Goal: Task Accomplishment & Management: Manage account settings

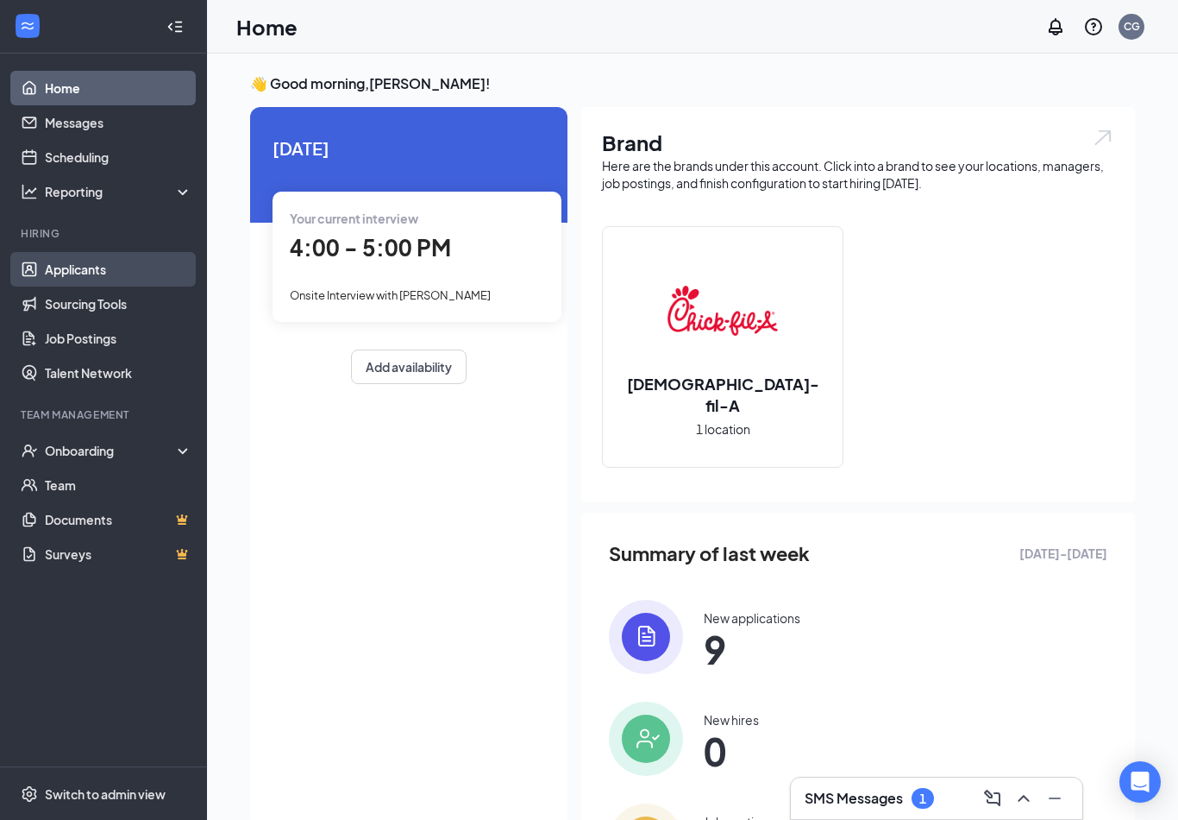
click at [110, 263] on link "Applicants" at bounding box center [119, 269] width 148 height 35
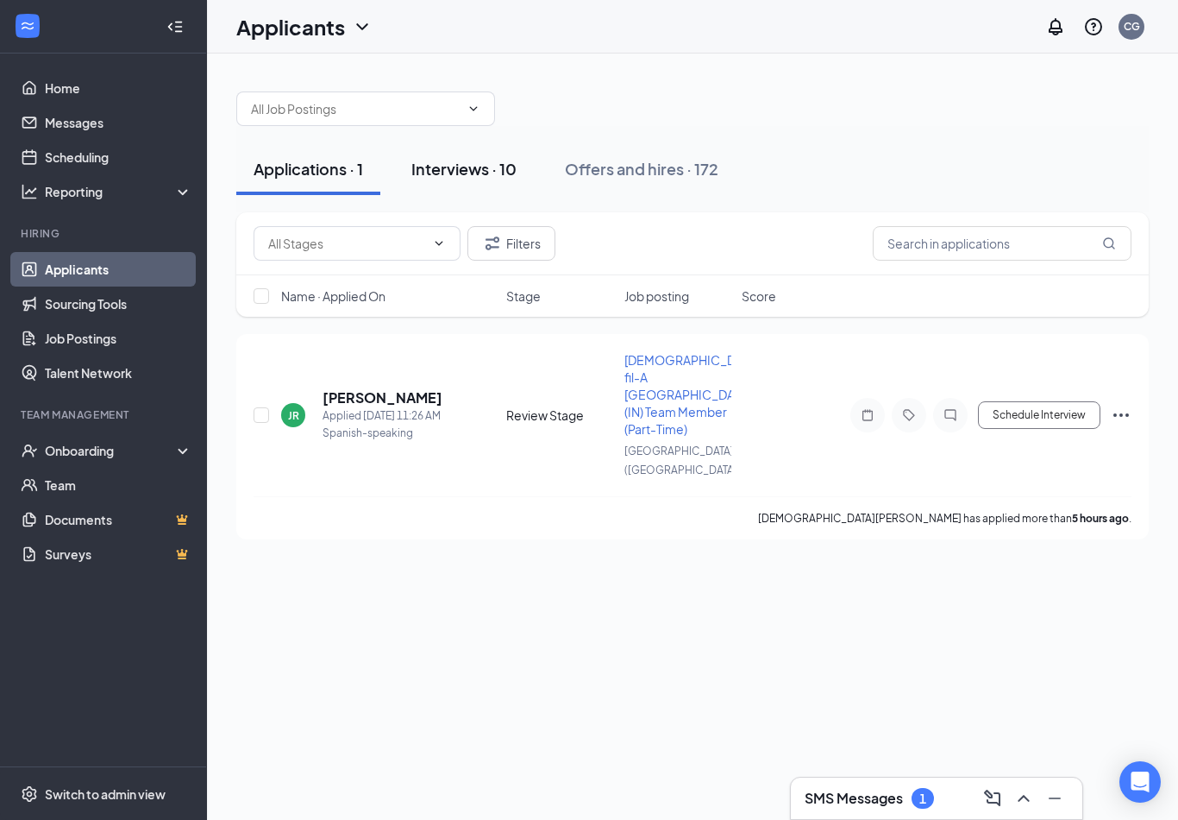
click at [449, 171] on div "Interviews · 10" at bounding box center [464, 169] width 105 height 22
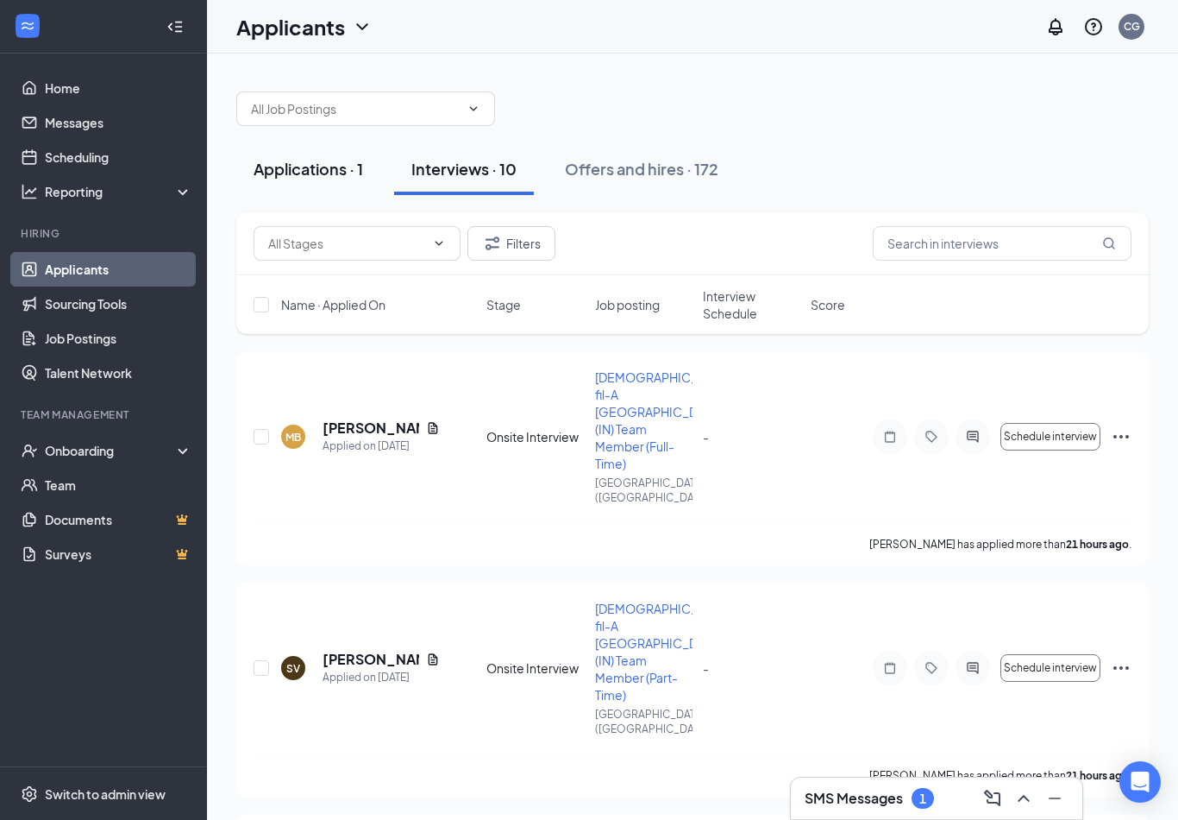
click at [344, 170] on div "Applications · 1" at bounding box center [309, 169] width 110 height 22
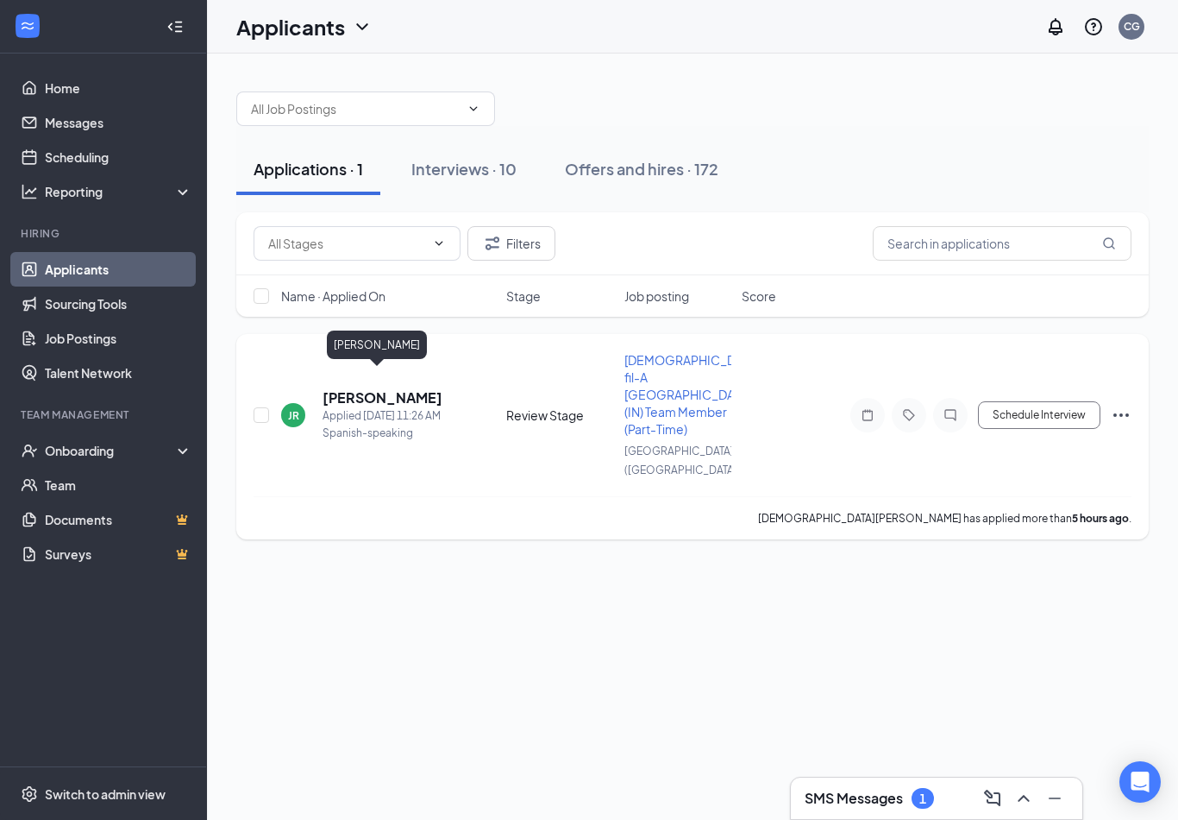
click at [353, 388] on h5 "[PERSON_NAME]" at bounding box center [383, 397] width 120 height 19
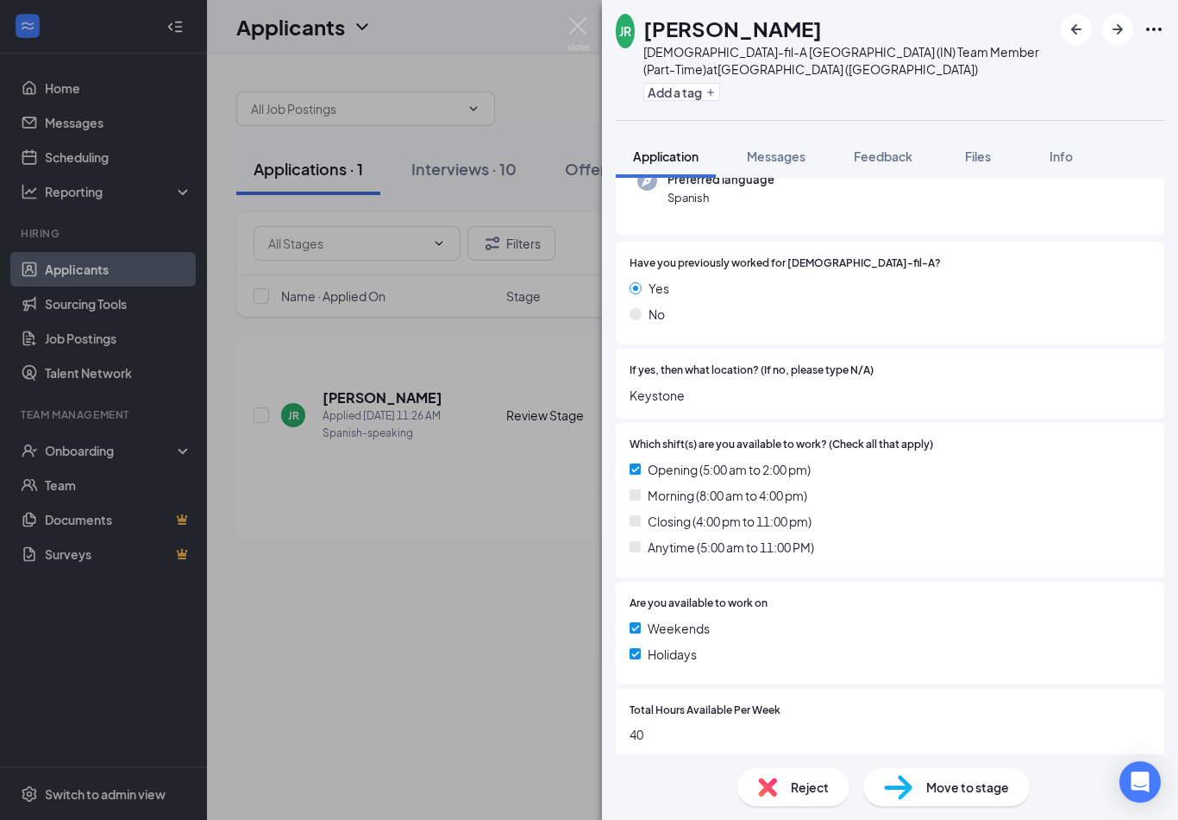
scroll to position [217, 0]
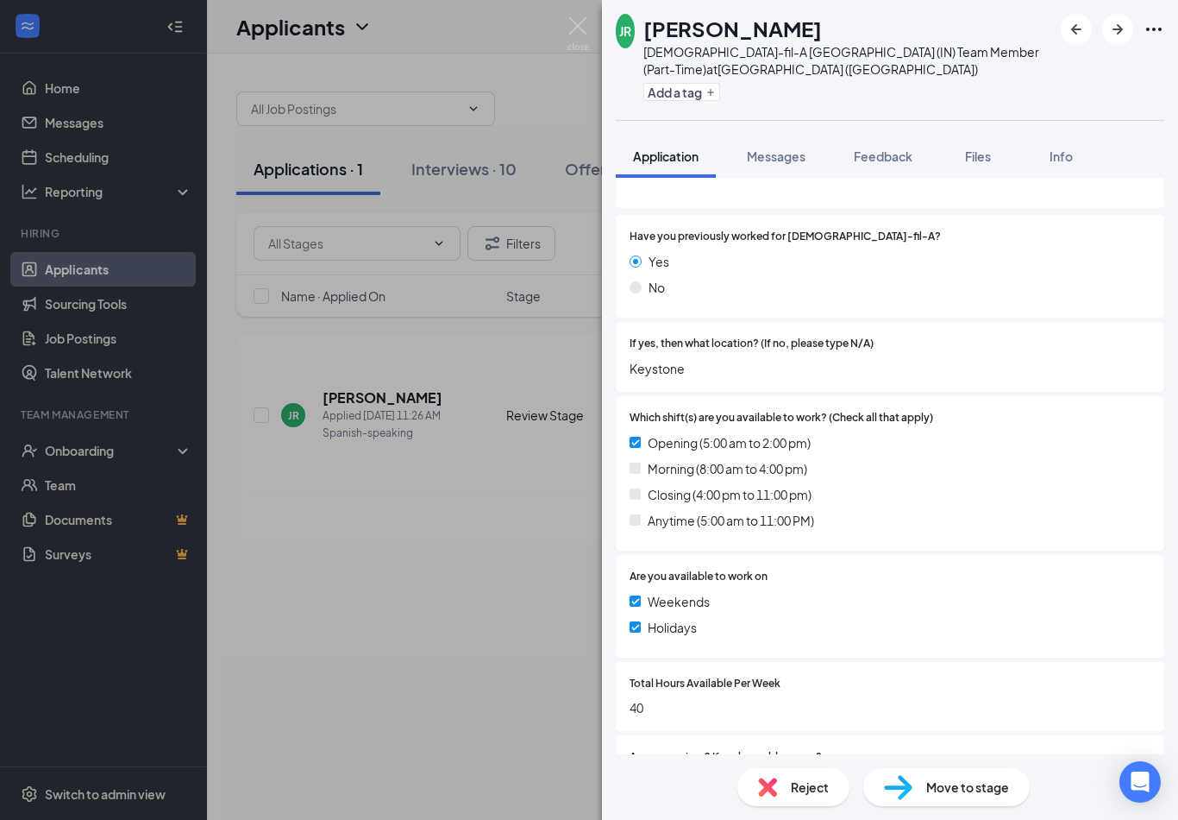
click at [507, 556] on div "JR [PERSON_NAME] [DEMOGRAPHIC_DATA]-fil-A [GEOGRAPHIC_DATA] (IN) Team Member (P…" at bounding box center [589, 410] width 1178 height 820
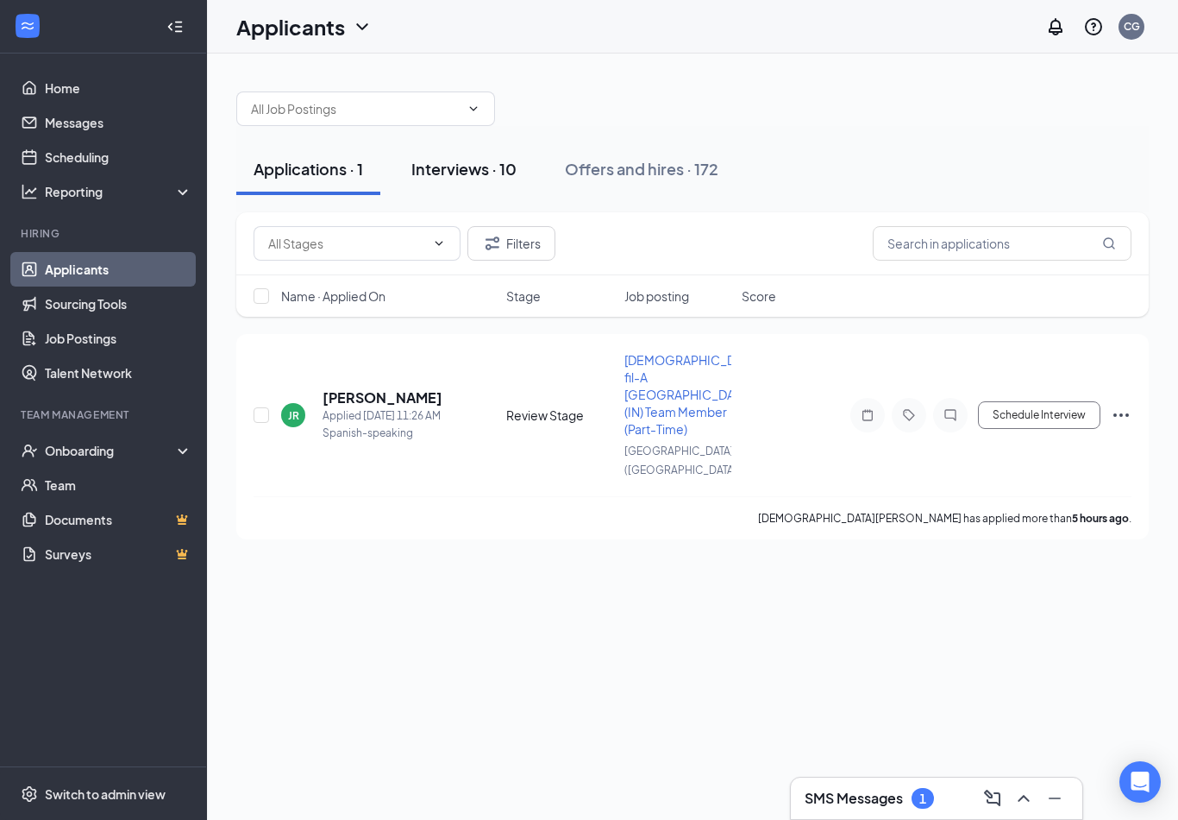
click at [481, 160] on div "Interviews · 10" at bounding box center [464, 169] width 105 height 22
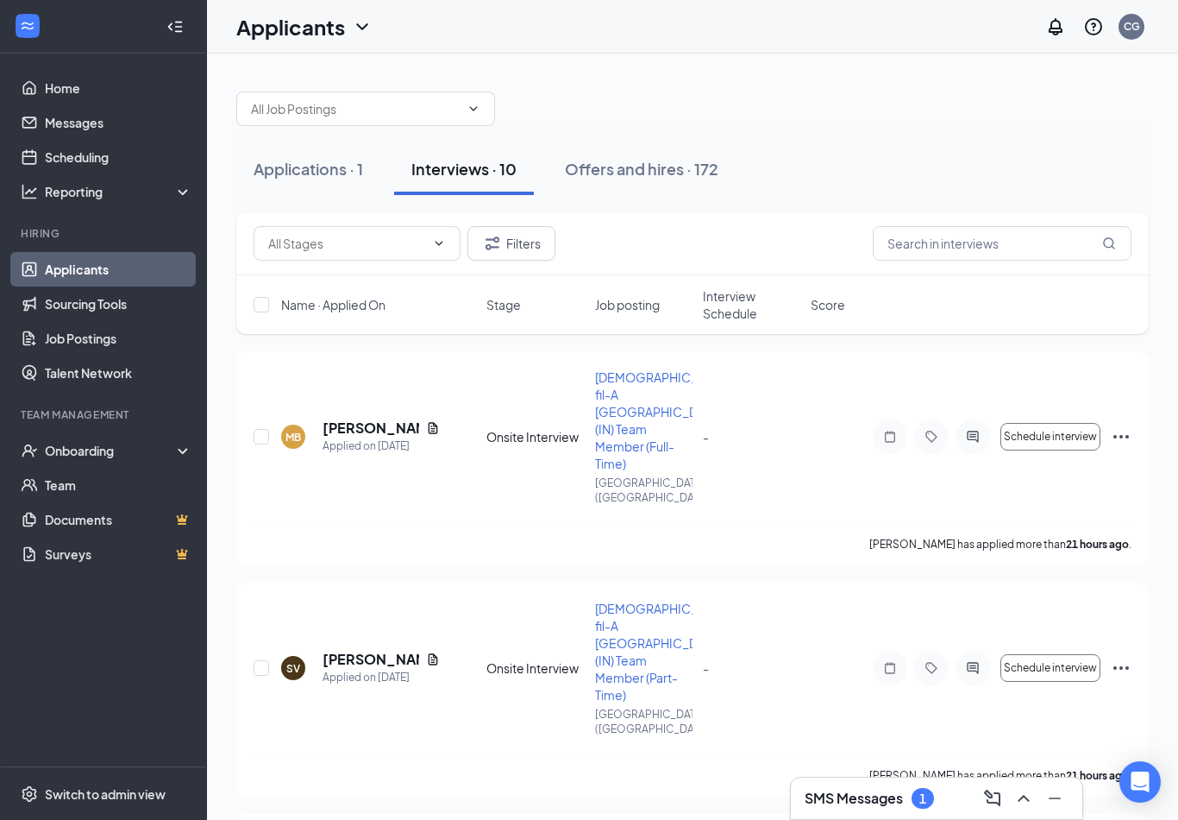
click at [720, 316] on span "Interview Schedule" at bounding box center [751, 304] width 97 height 35
click at [715, 314] on span "Interview Schedule" at bounding box center [741, 304] width 77 height 35
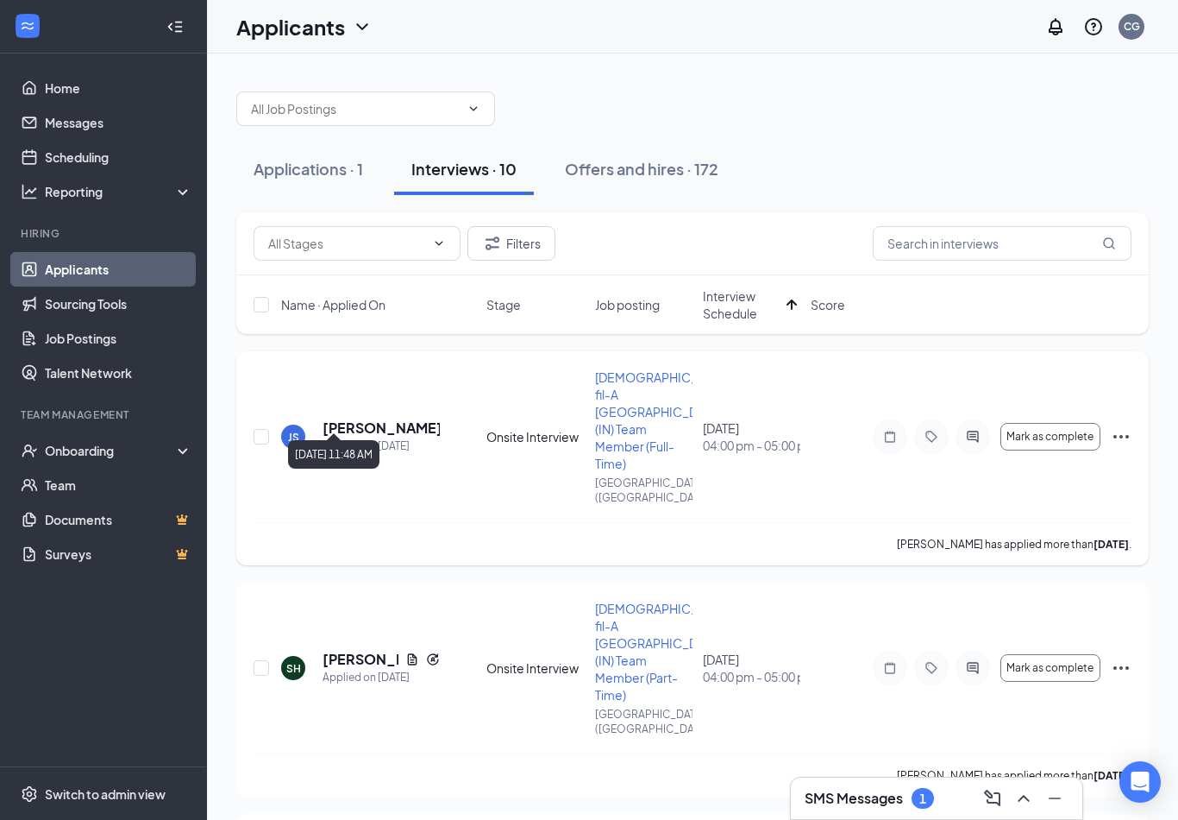
click at [361, 437] on div "Applied on [DATE]" at bounding box center [381, 445] width 117 height 17
click at [360, 418] on h5 "[PERSON_NAME]" at bounding box center [381, 427] width 117 height 19
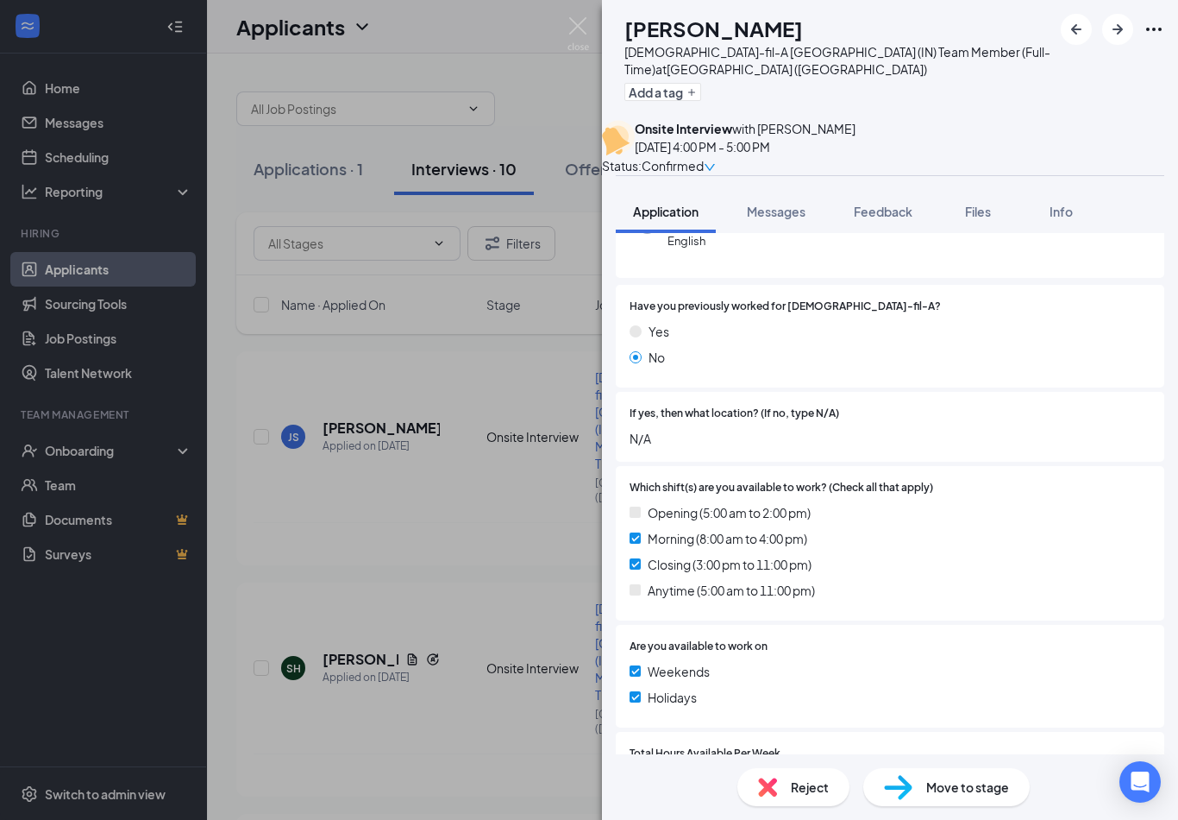
scroll to position [258, 0]
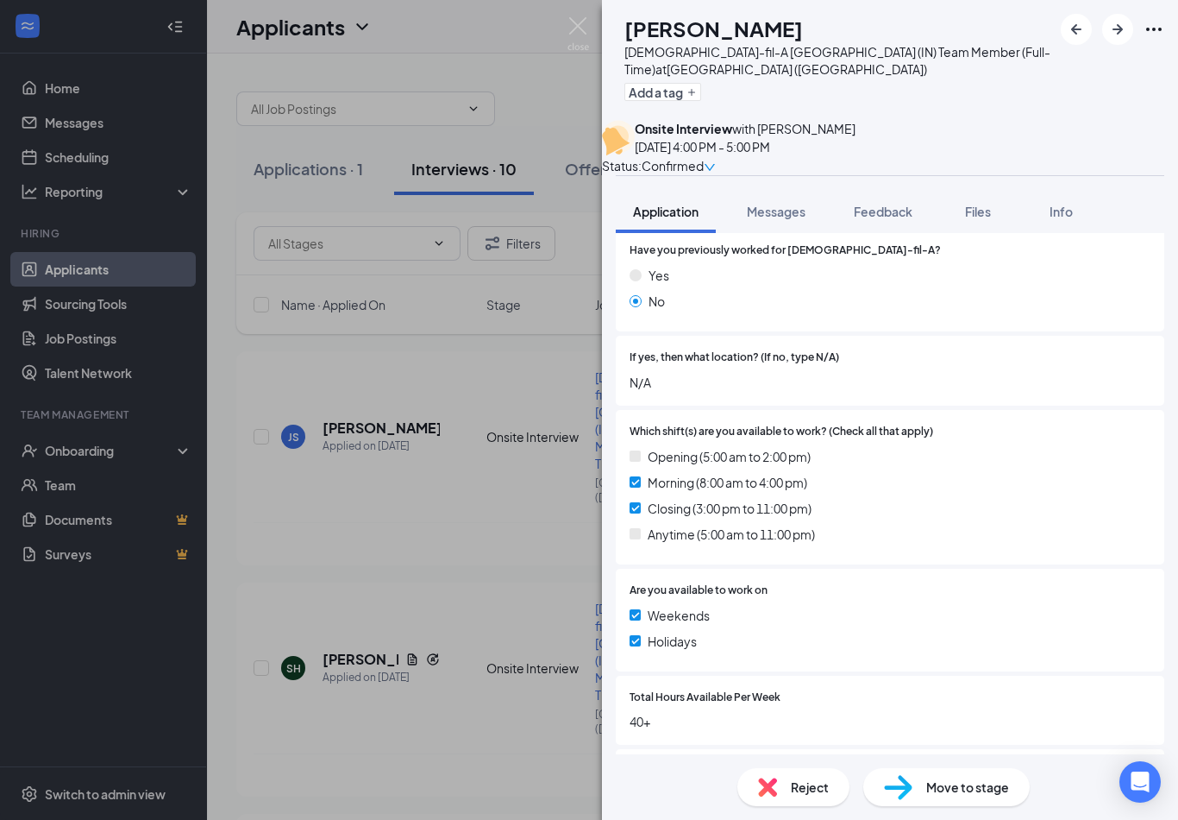
click at [469, 501] on div "JS [PERSON_NAME][DEMOGRAPHIC_DATA]-fil-A Whitestown (IN) Team Member (Full-Time…" at bounding box center [589, 410] width 1178 height 820
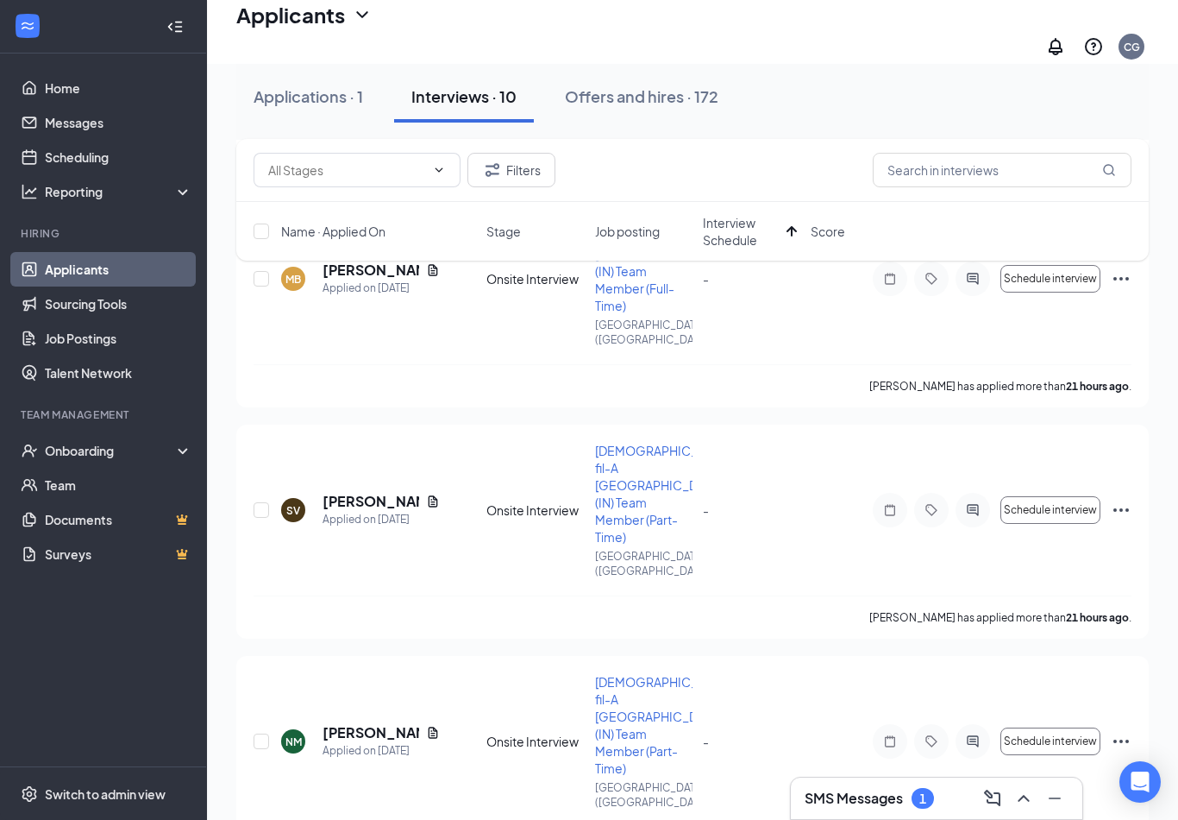
scroll to position [1329, 0]
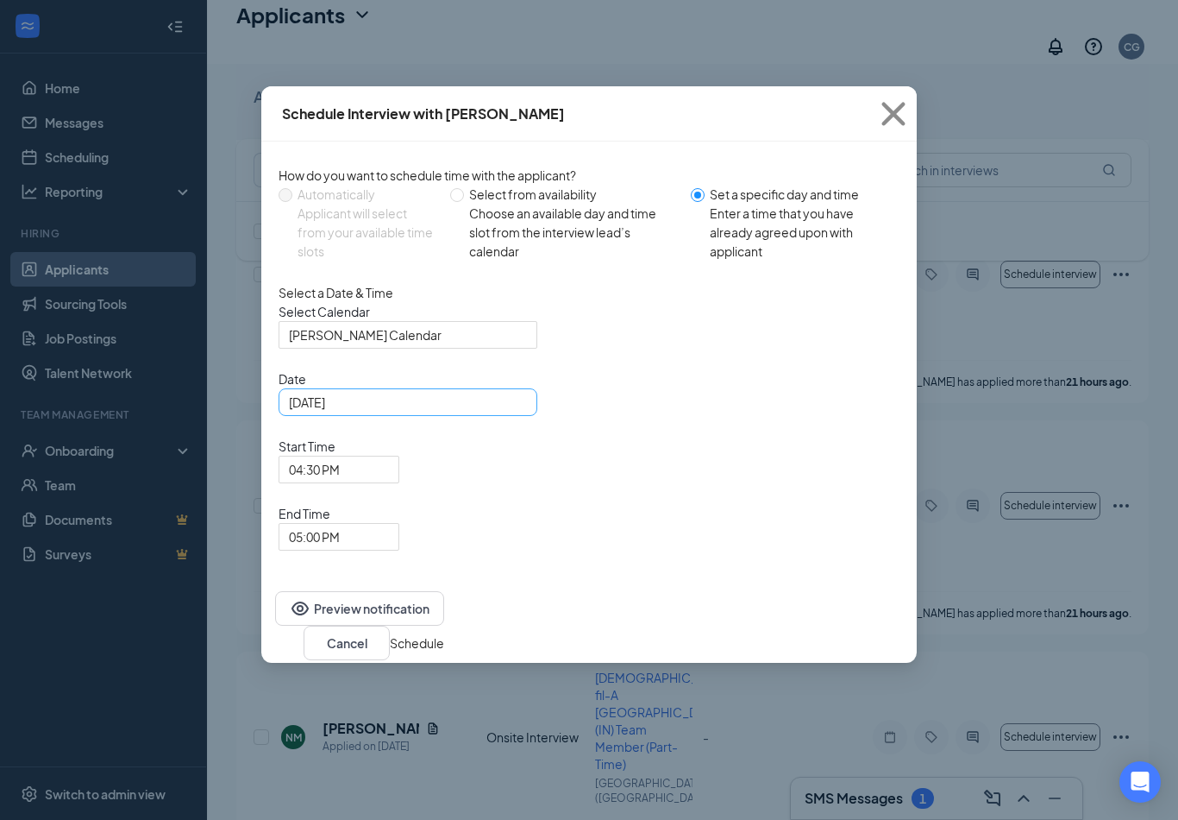
click at [529, 416] on div "[DATE]" at bounding box center [408, 402] width 259 height 28
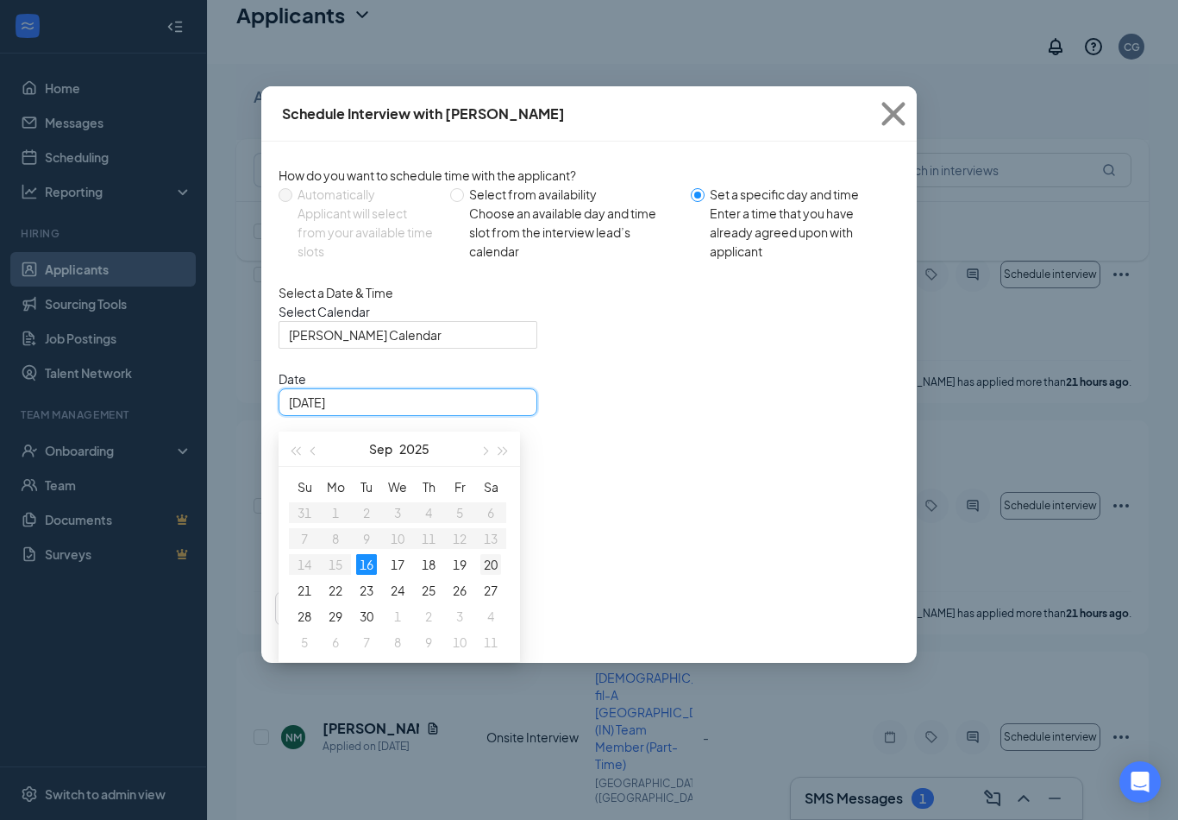
type input "[DATE]"
click at [493, 575] on div "20" at bounding box center [491, 564] width 21 height 21
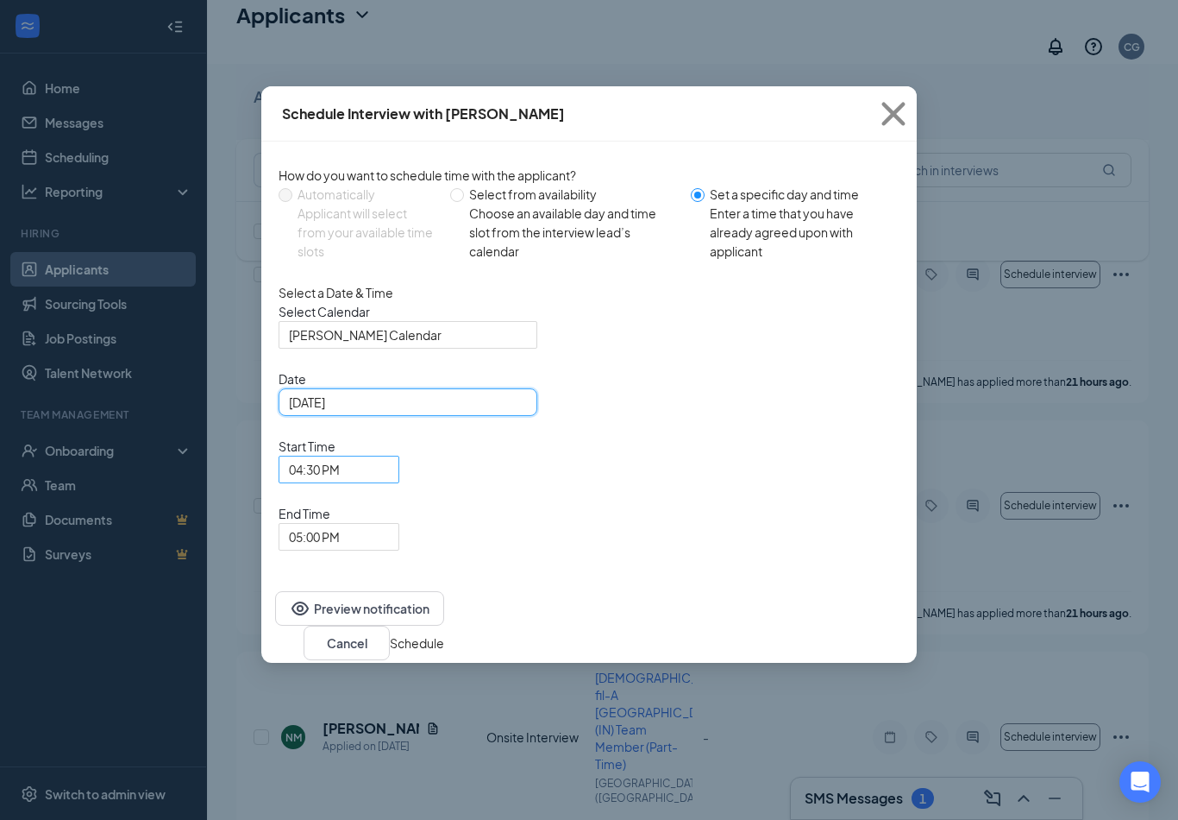
click at [340, 456] on span "04:30 PM" at bounding box center [314, 469] width 51 height 26
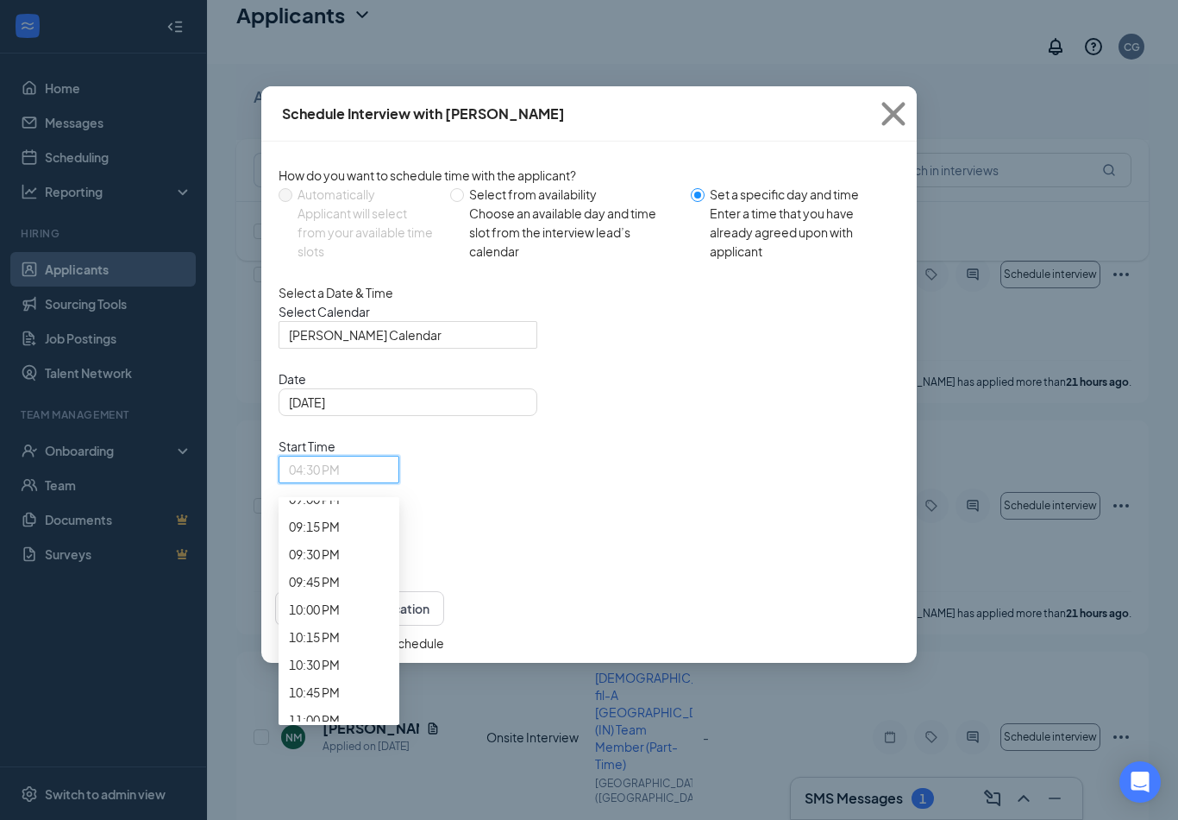
scroll to position [2249, 0]
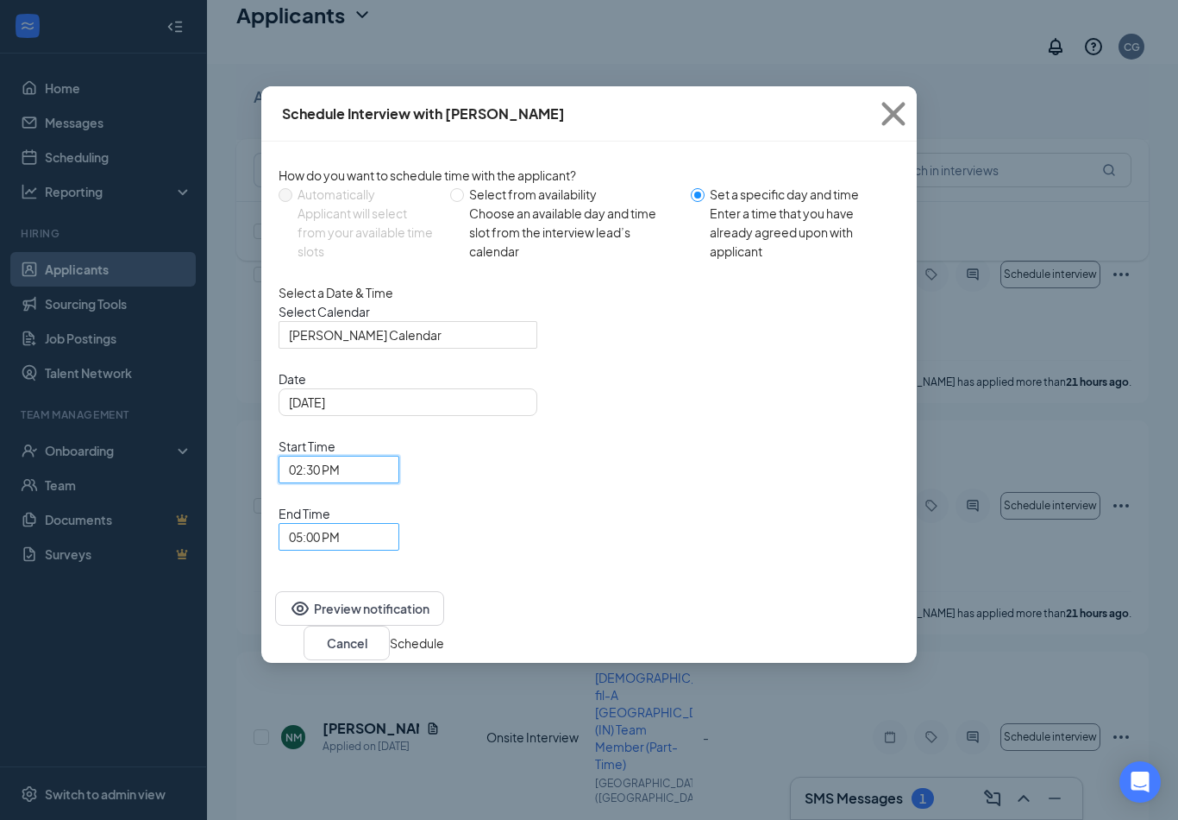
click at [340, 524] on span "05:00 PM" at bounding box center [314, 537] width 51 height 26
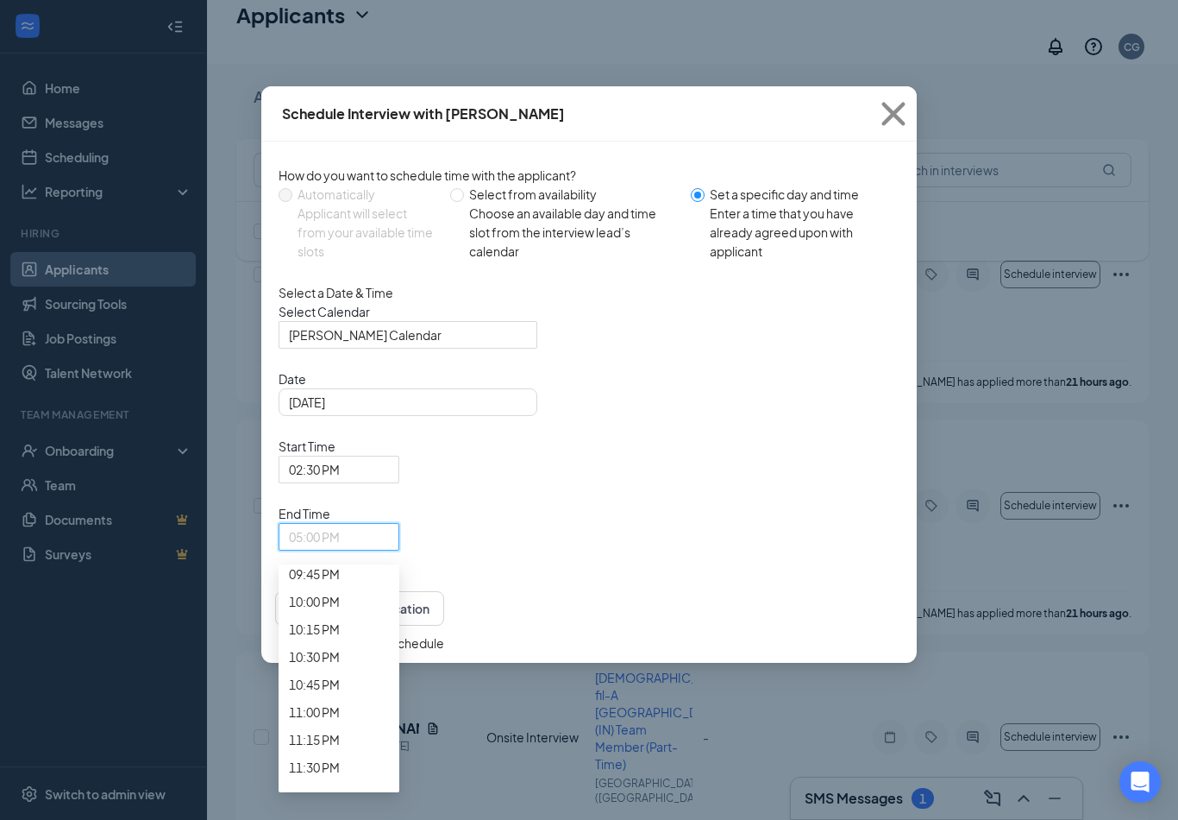
scroll to position [2324, 0]
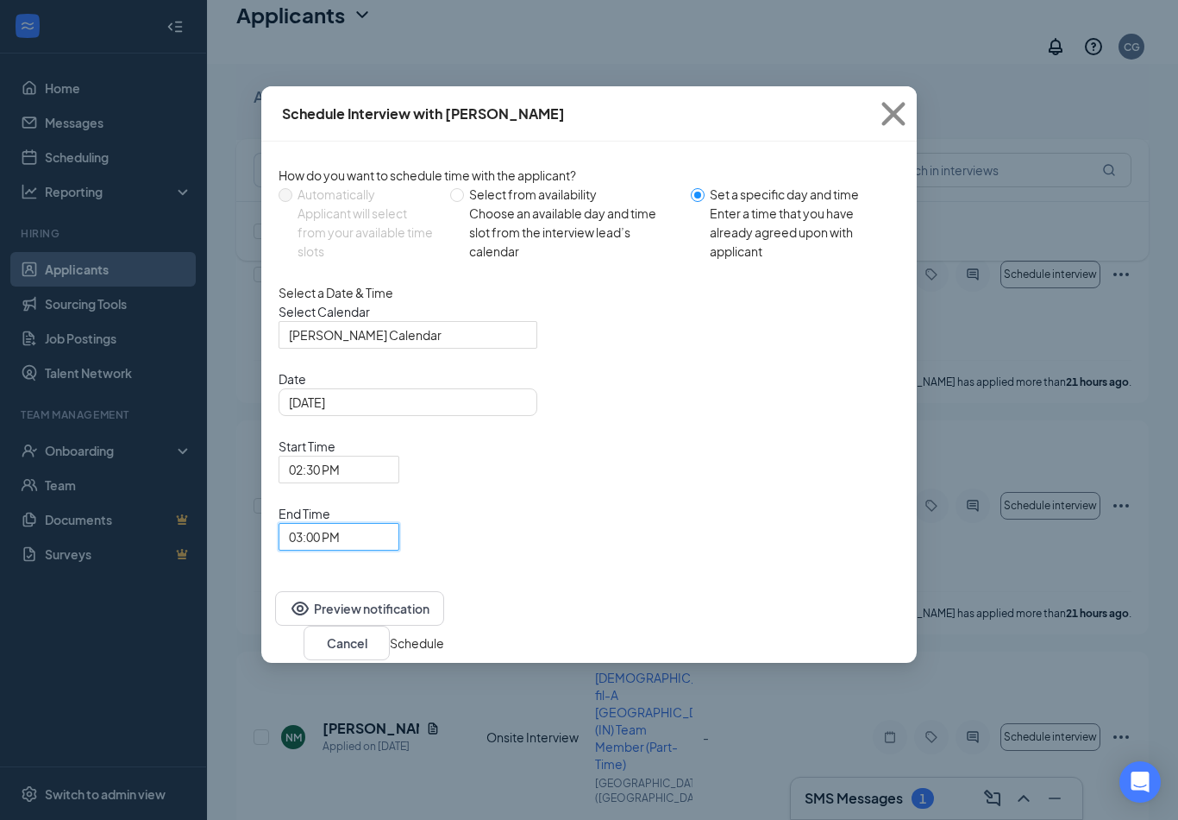
click at [444, 633] on button "Schedule" at bounding box center [417, 642] width 54 height 19
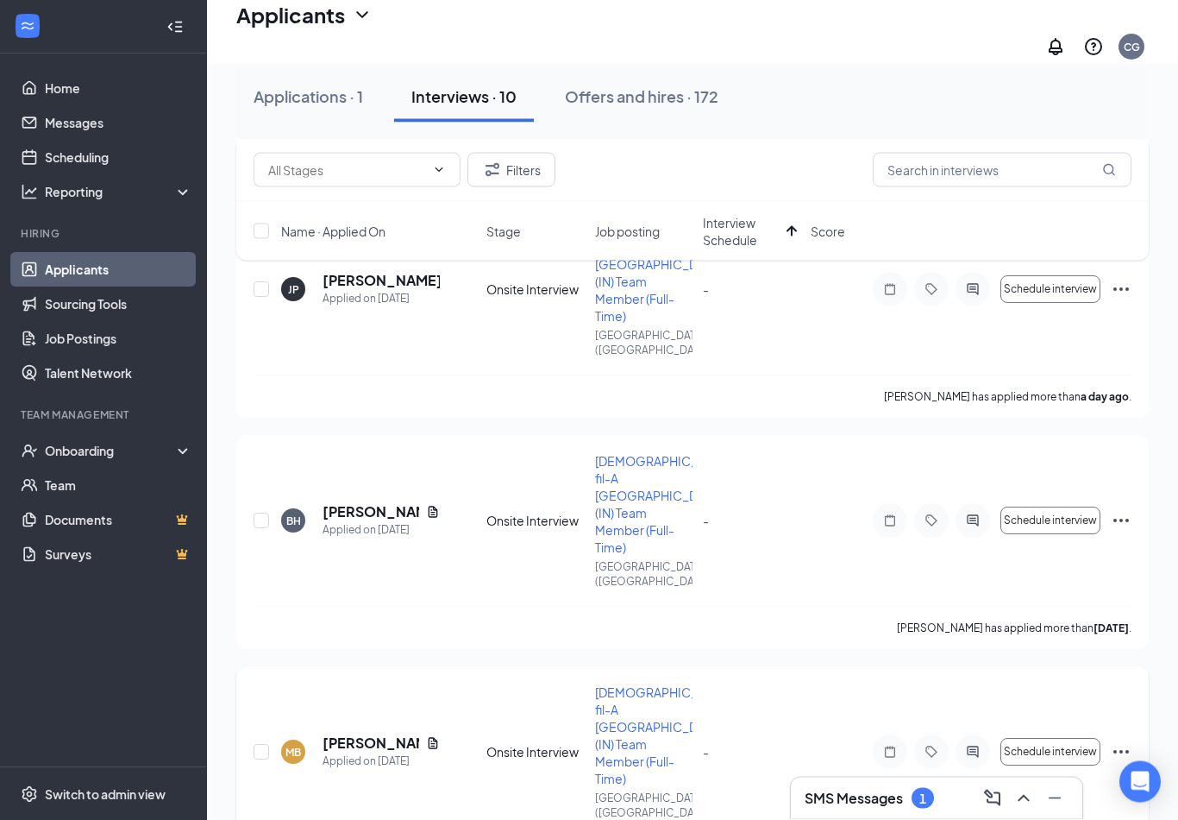
scroll to position [852, 0]
click at [977, 745] on icon "ActiveChat" at bounding box center [973, 752] width 21 height 14
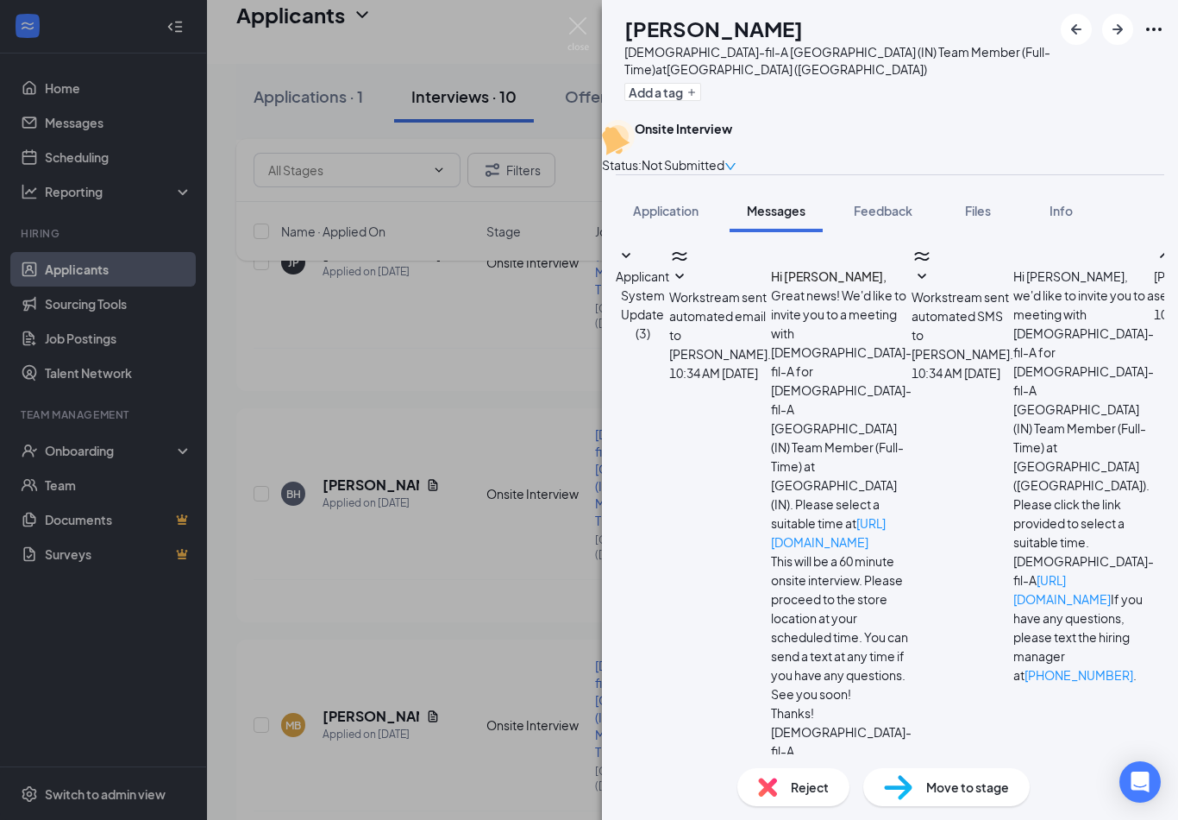
scroll to position [27, 0]
click at [495, 484] on div "MB [PERSON_NAME] [DEMOGRAPHIC_DATA]-fil-A [GEOGRAPHIC_DATA] (IN) Team Member (F…" at bounding box center [589, 410] width 1178 height 820
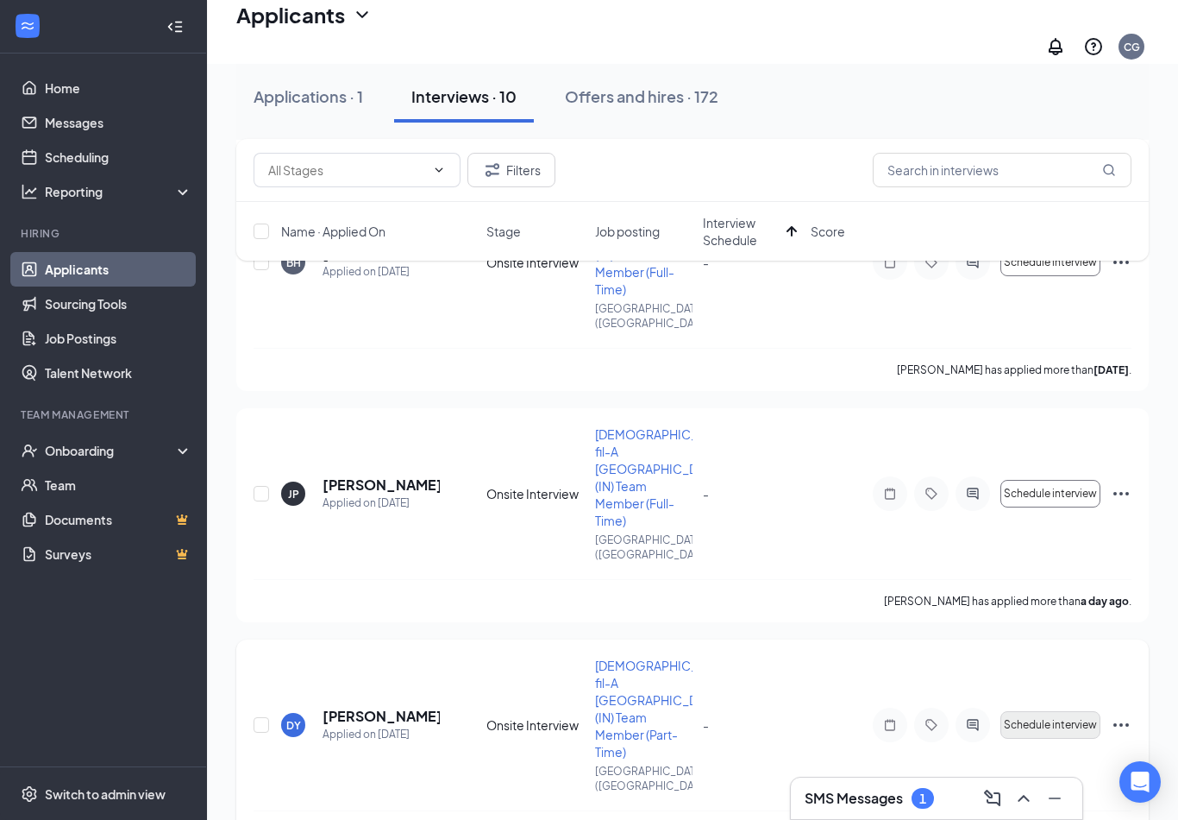
click at [1040, 711] on button "Schedule interview" at bounding box center [1051, 725] width 100 height 28
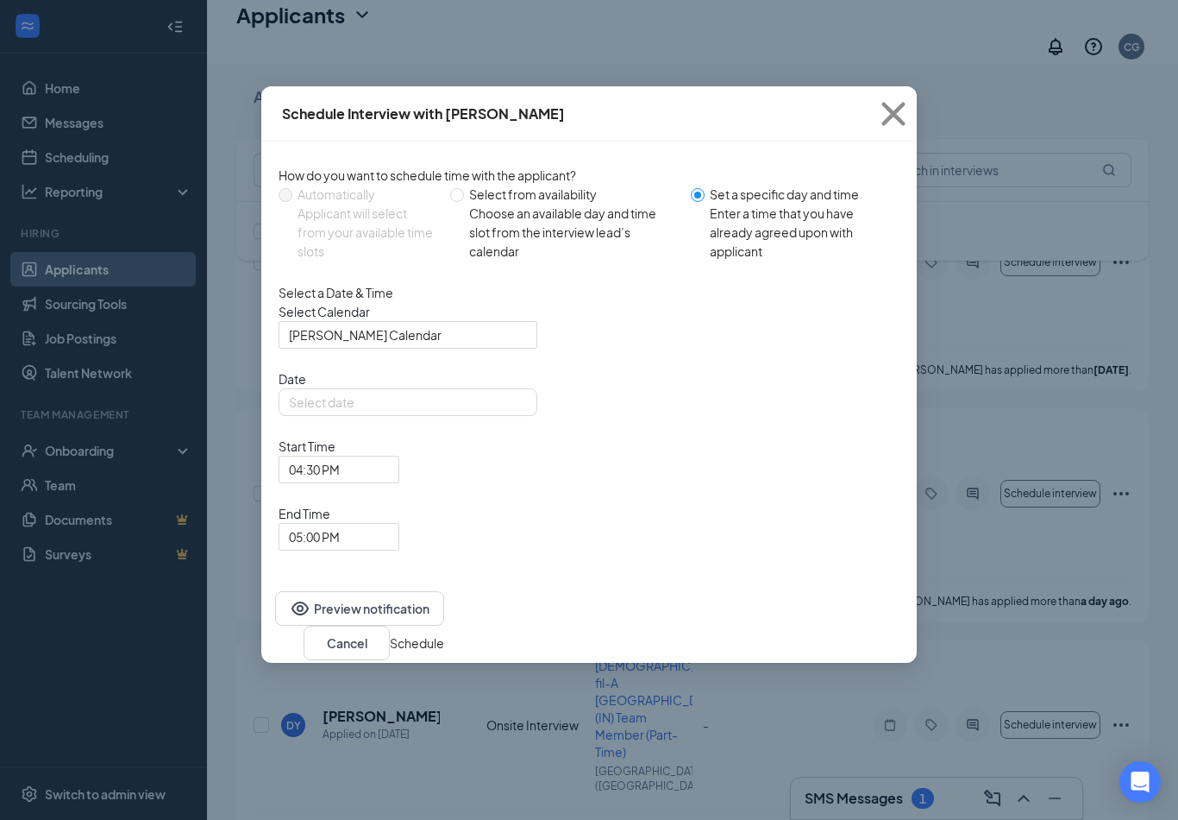
type input "[DATE]"
click at [390, 625] on button "Cancel" at bounding box center [347, 642] width 86 height 35
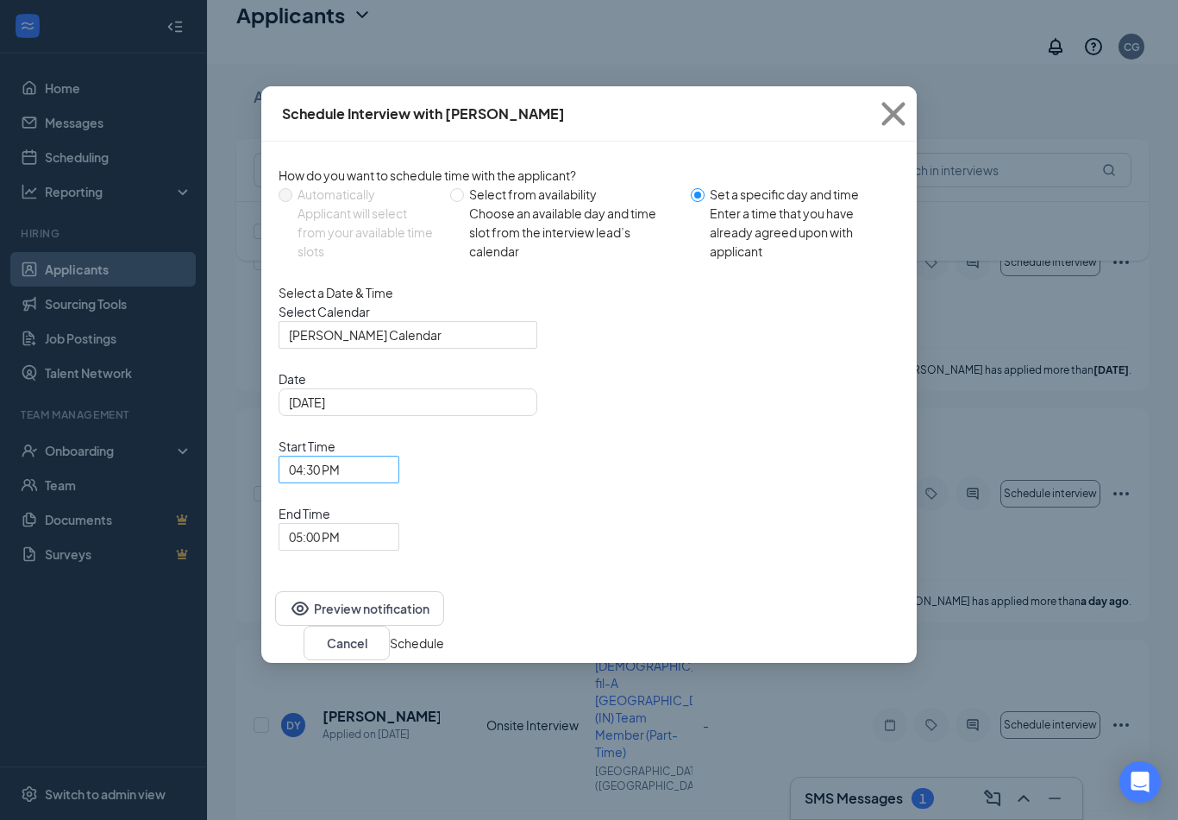
click at [340, 456] on span "04:30 PM" at bounding box center [314, 469] width 51 height 26
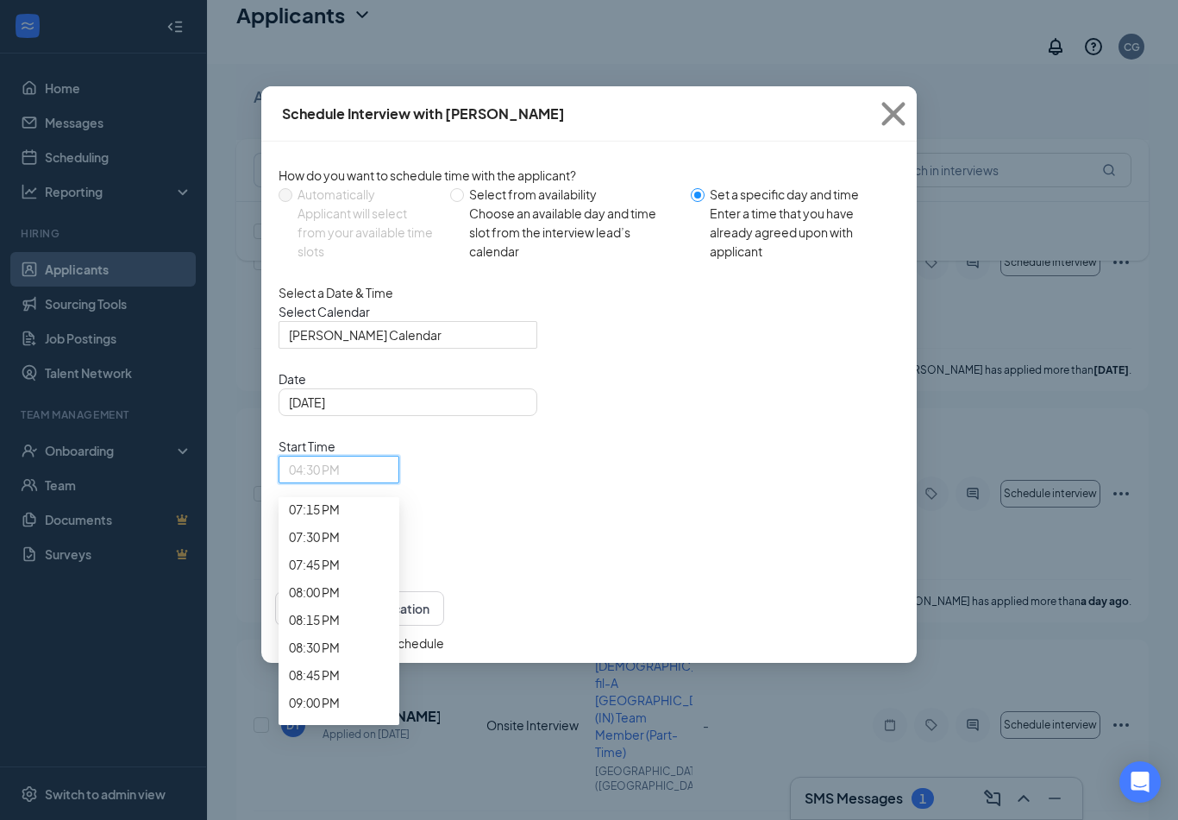
scroll to position [2129, 0]
click at [390, 625] on button "Cancel" at bounding box center [347, 642] width 86 height 35
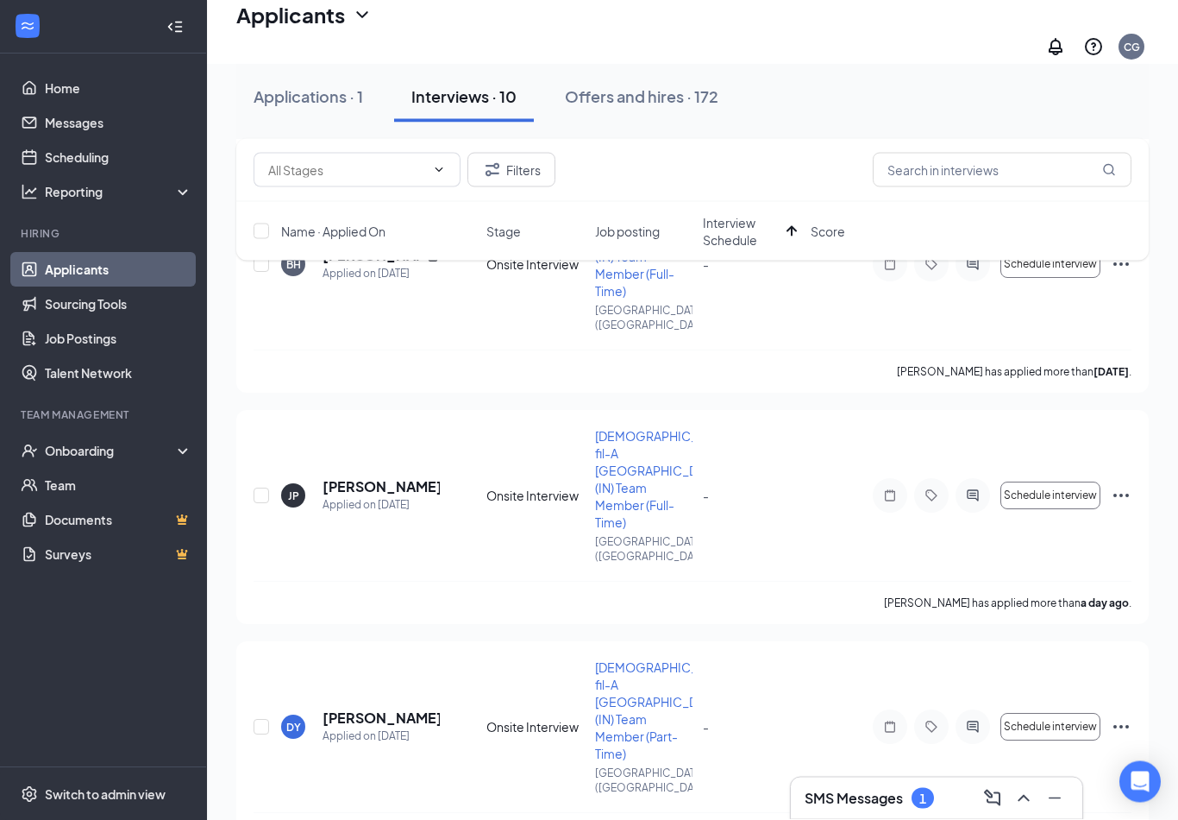
scroll to position [878, 0]
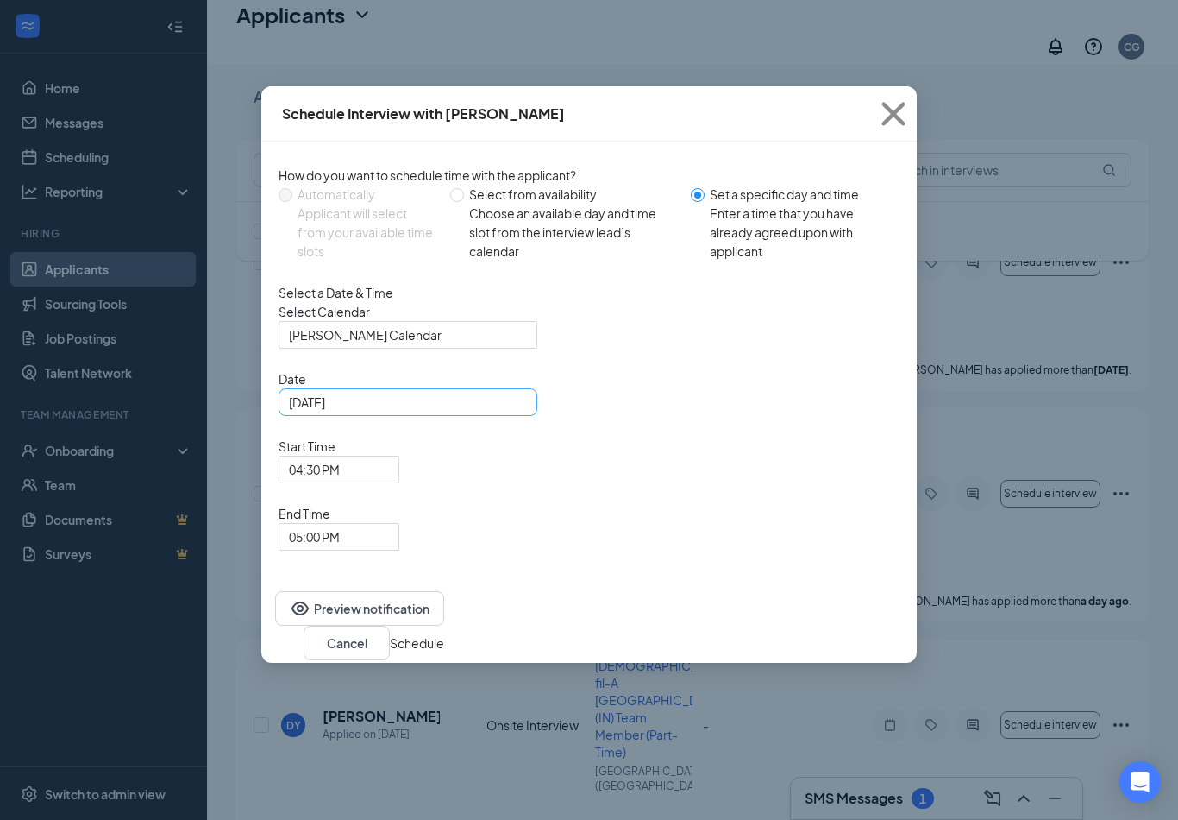
click at [402, 412] on input "[DATE]" at bounding box center [406, 402] width 235 height 19
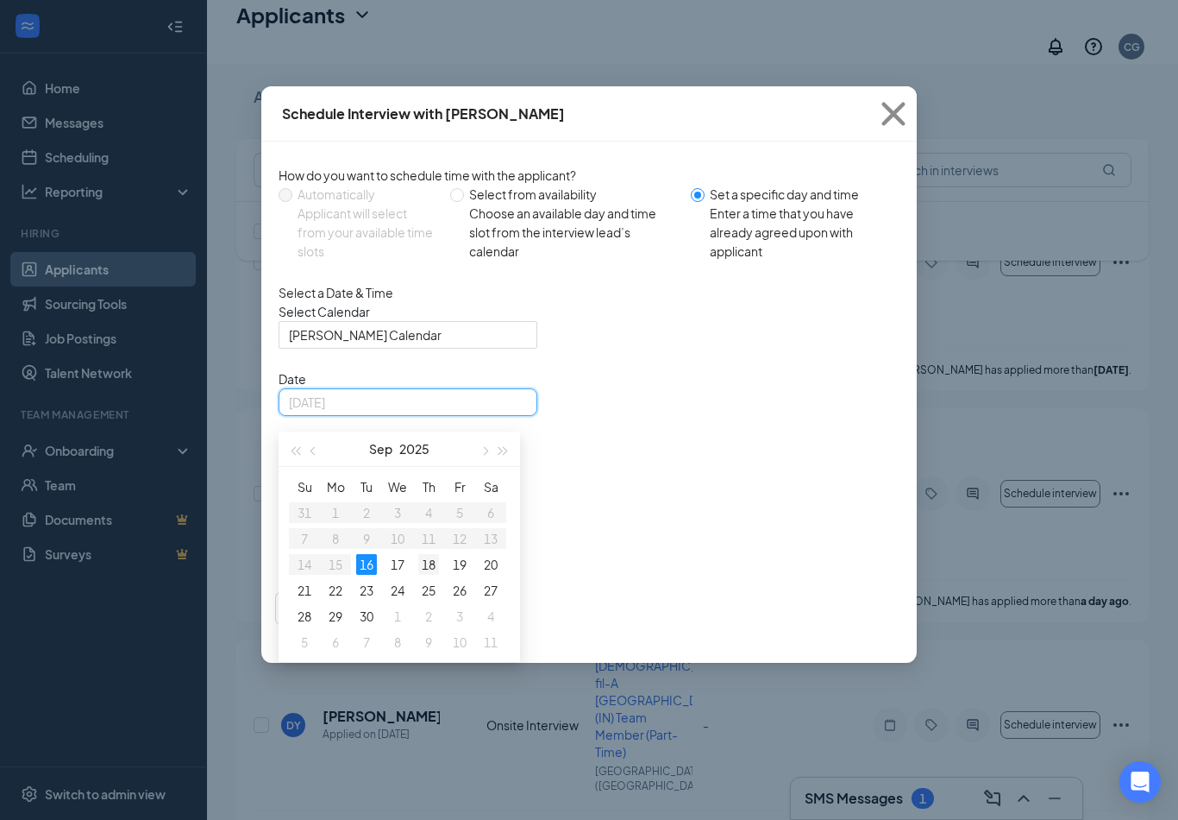
type input "[DATE]"
click at [423, 575] on div "18" at bounding box center [428, 564] width 21 height 21
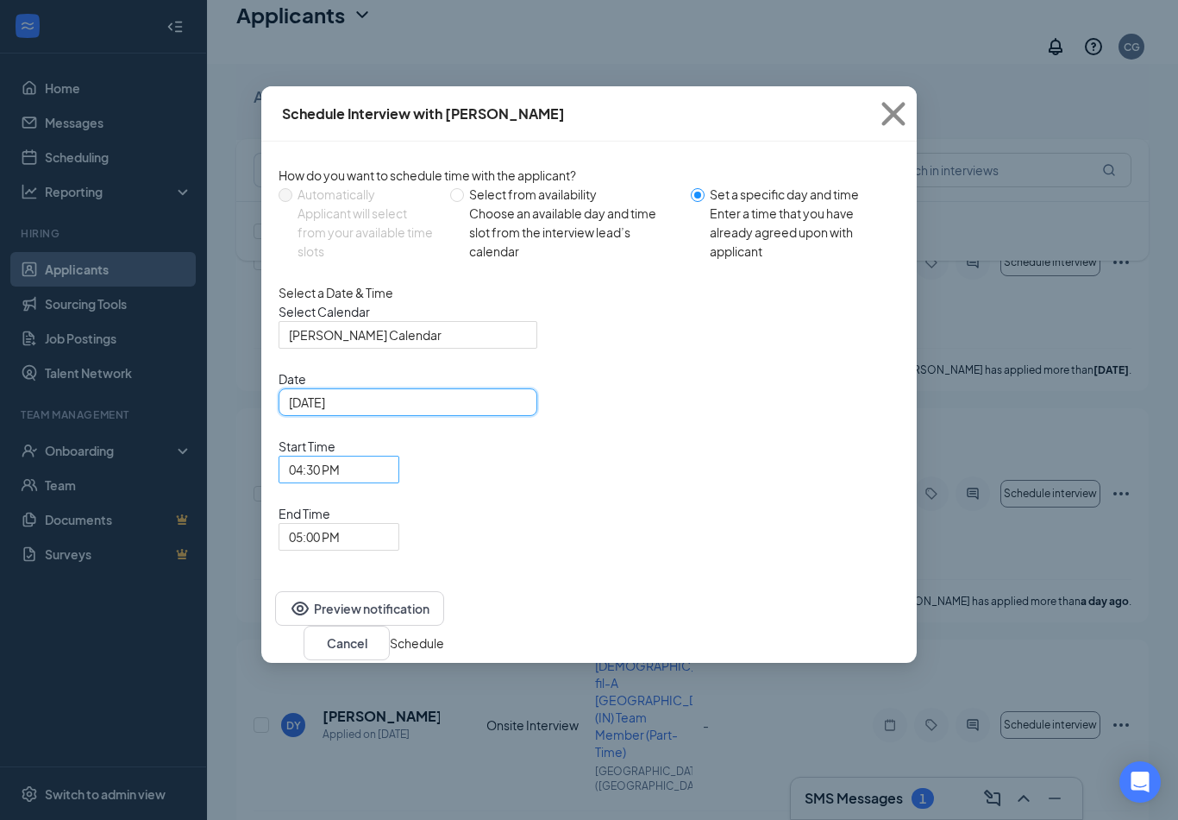
click at [340, 456] on span "04:30 PM" at bounding box center [314, 469] width 51 height 26
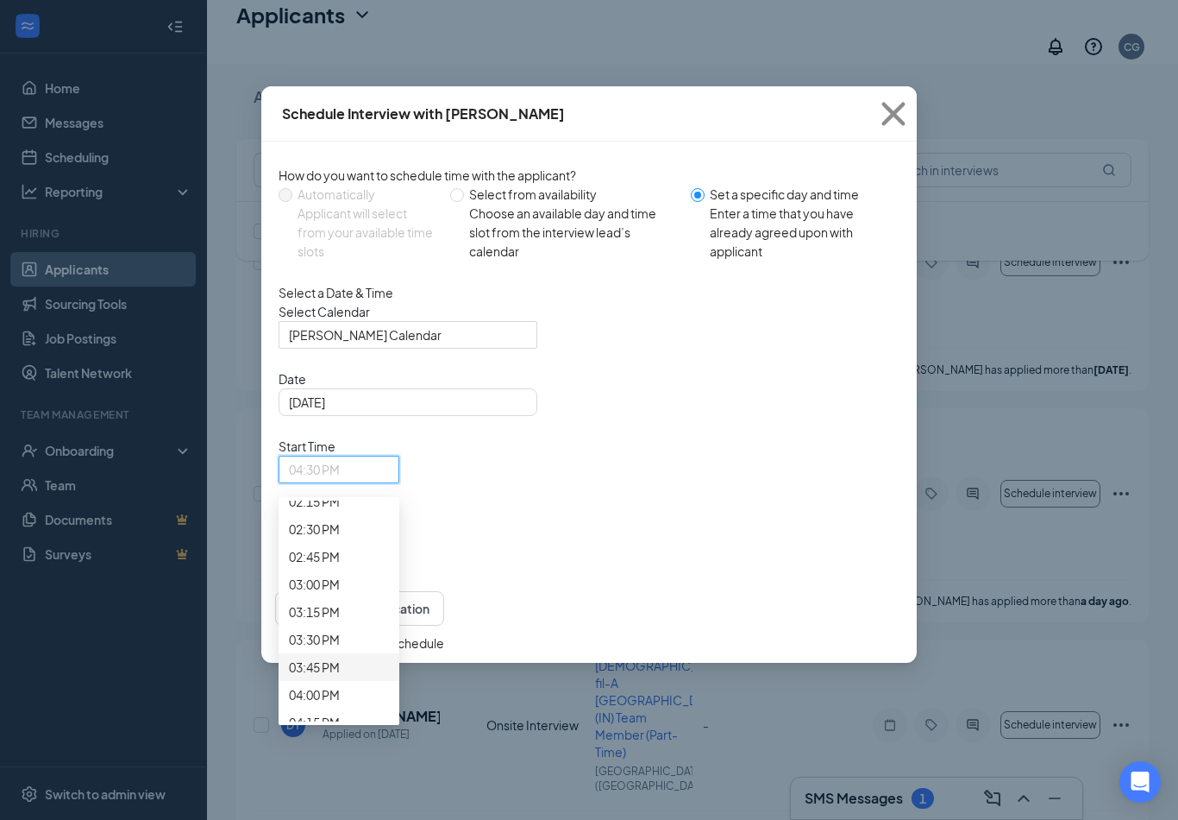
scroll to position [1536, 0]
click at [340, 92] on span "10:00 AM" at bounding box center [314, 82] width 51 height 19
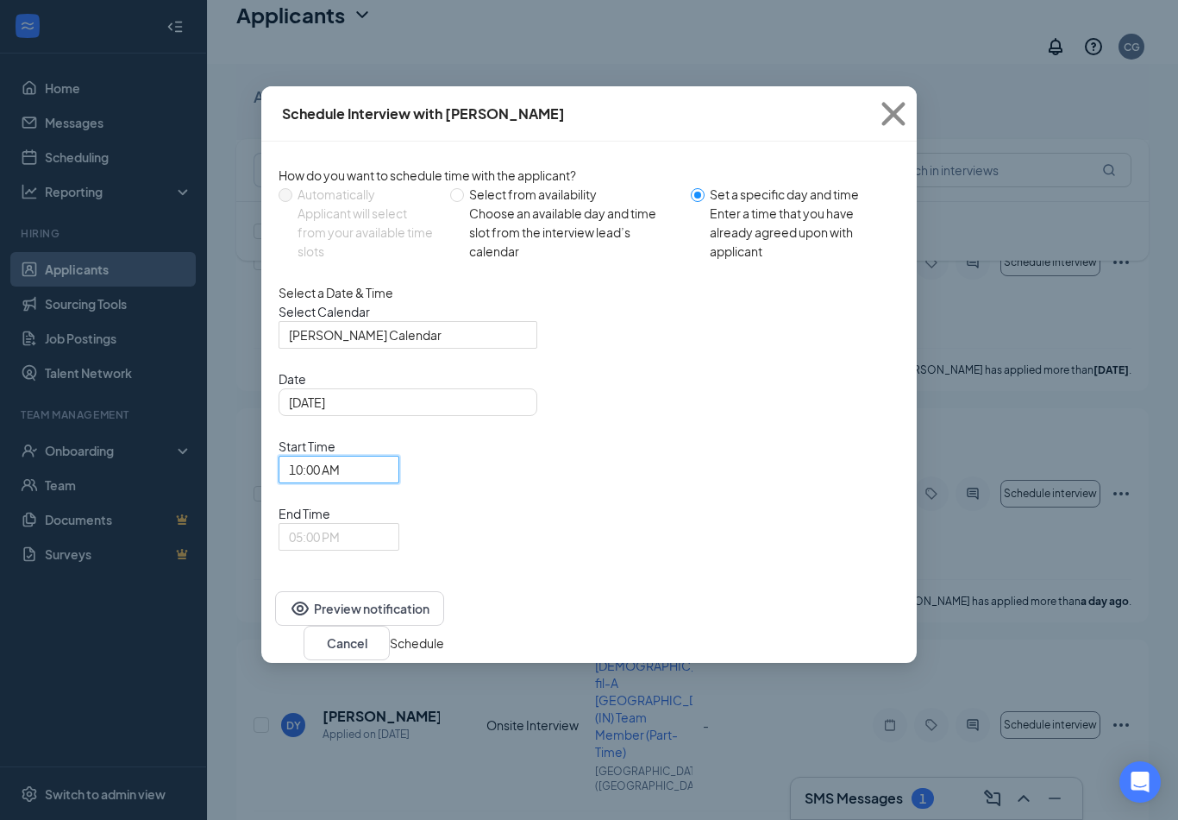
drag, startPoint x: 727, startPoint y: 434, endPoint x: 727, endPoint y: 467, distance: 32.8
click at [340, 524] on span "05:00 PM" at bounding box center [314, 537] width 51 height 26
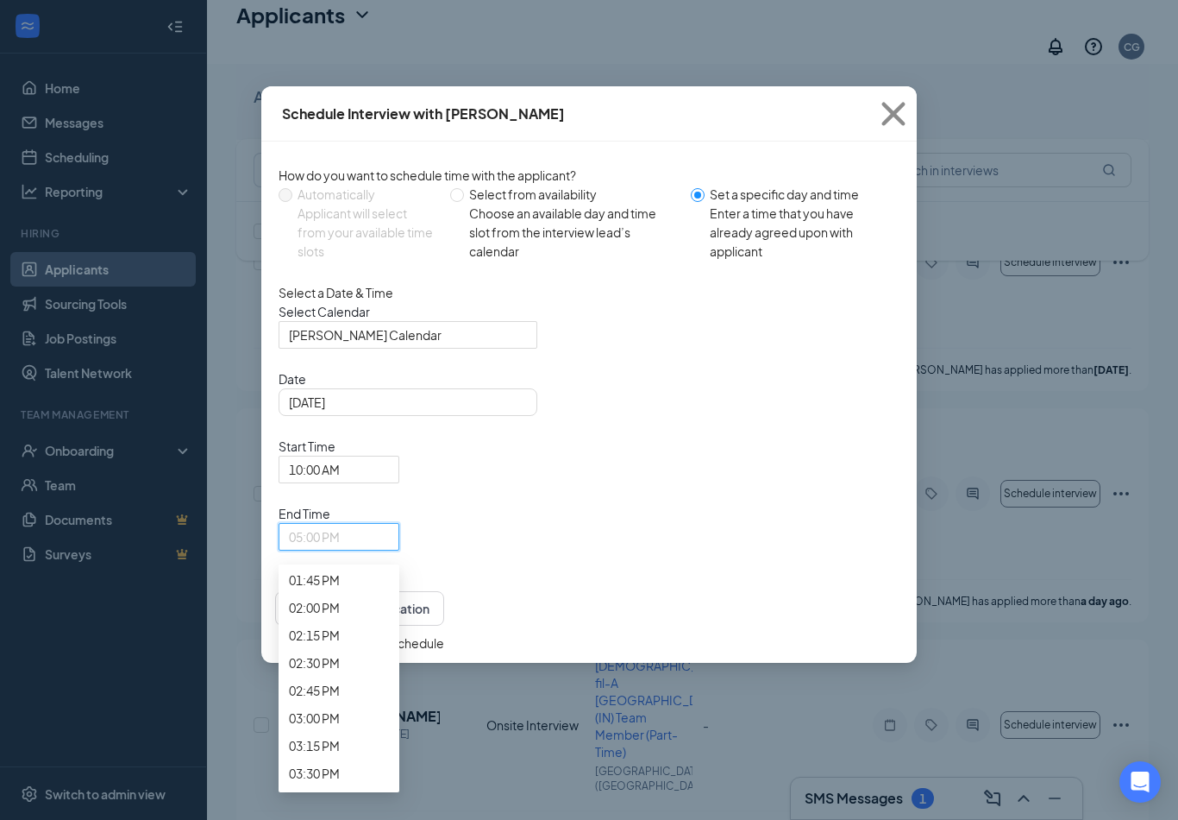
scroll to position [1554, 0]
click at [340, 197] on span "10:30 AM" at bounding box center [314, 187] width 51 height 19
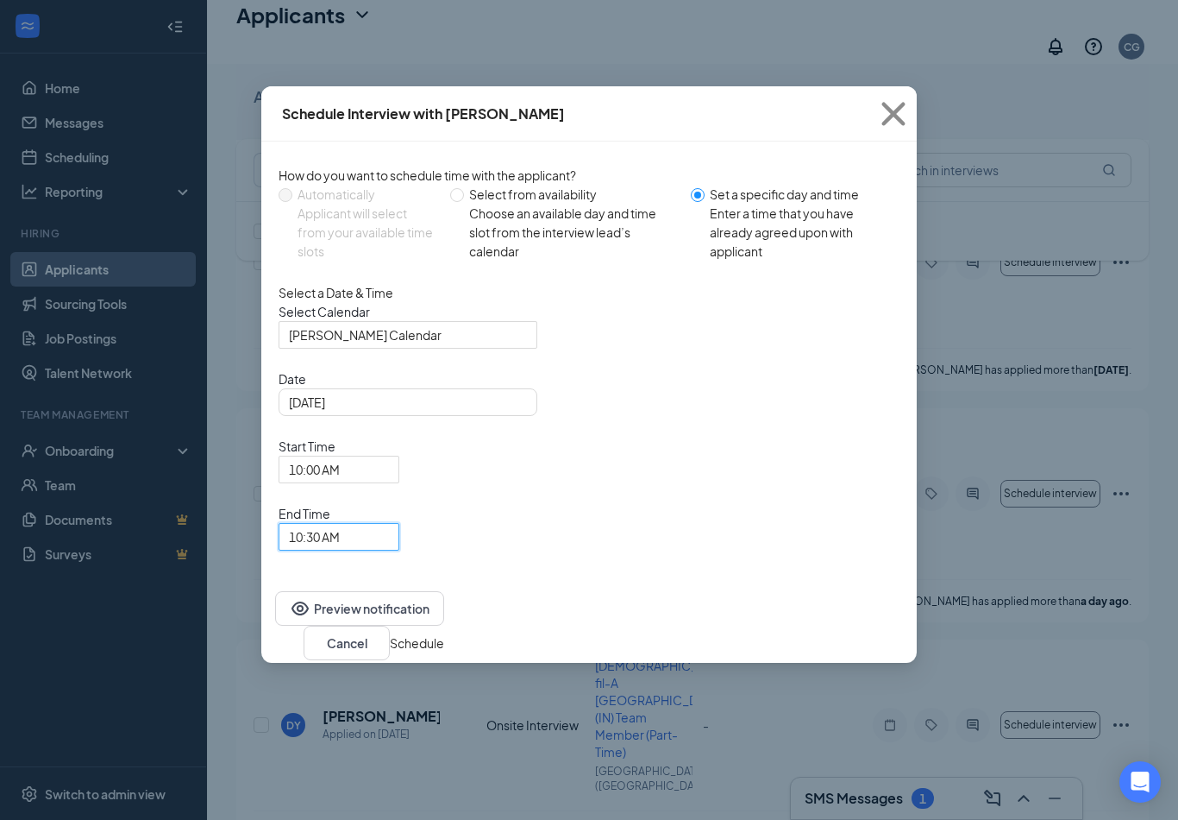
click at [444, 633] on button "Schedule" at bounding box center [417, 642] width 54 height 19
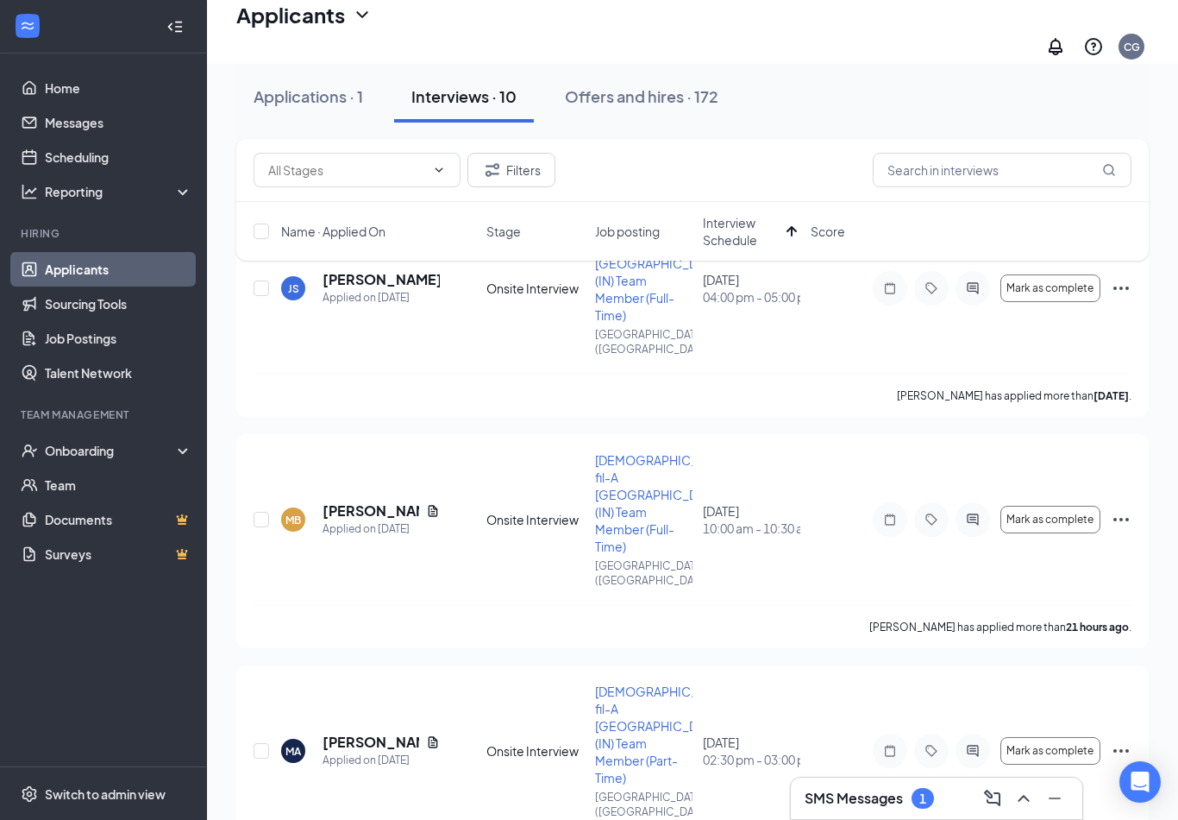
scroll to position [90, 0]
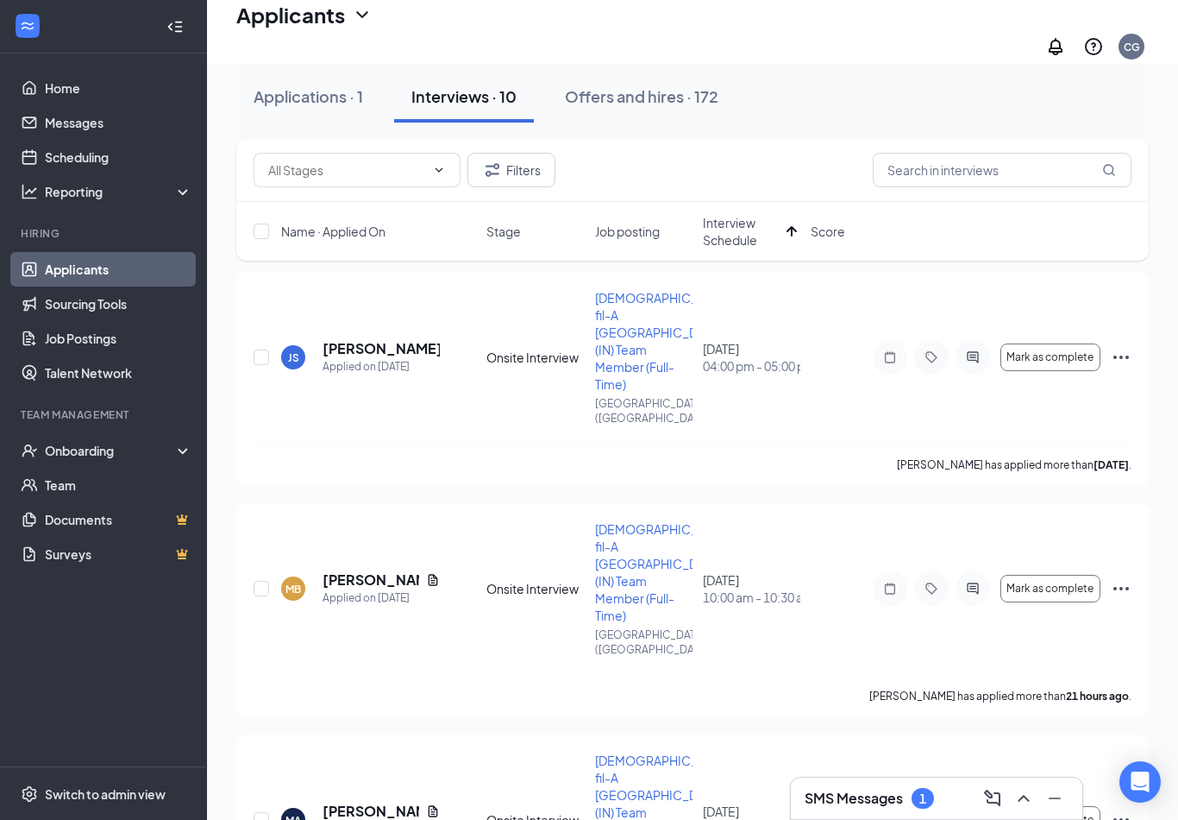
click at [738, 209] on div "Name · Applied On Stage Job posting Interview Schedule Score" at bounding box center [692, 231] width 913 height 59
click at [735, 223] on span "Interview Schedule" at bounding box center [741, 231] width 77 height 35
click at [734, 226] on span "Interview Schedule" at bounding box center [751, 231] width 97 height 35
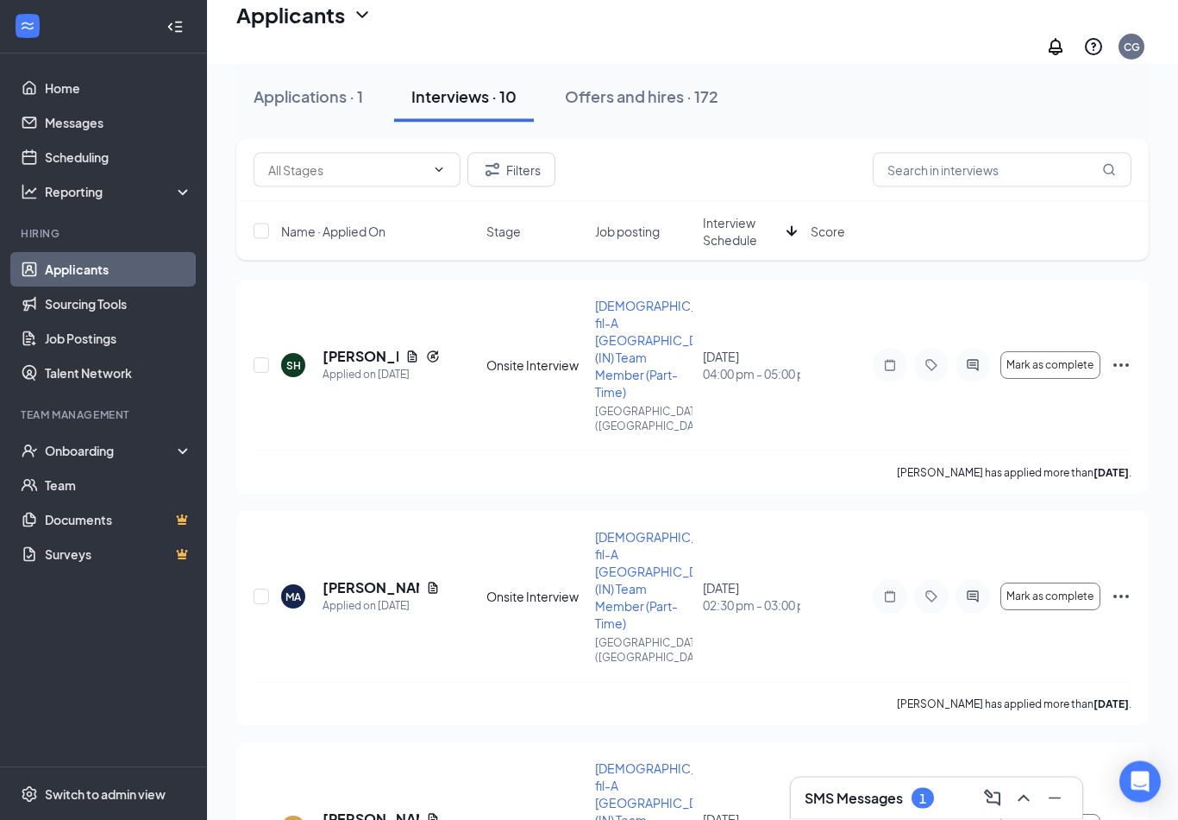
scroll to position [82, 0]
click at [735, 235] on span "Interview Schedule" at bounding box center [741, 231] width 77 height 35
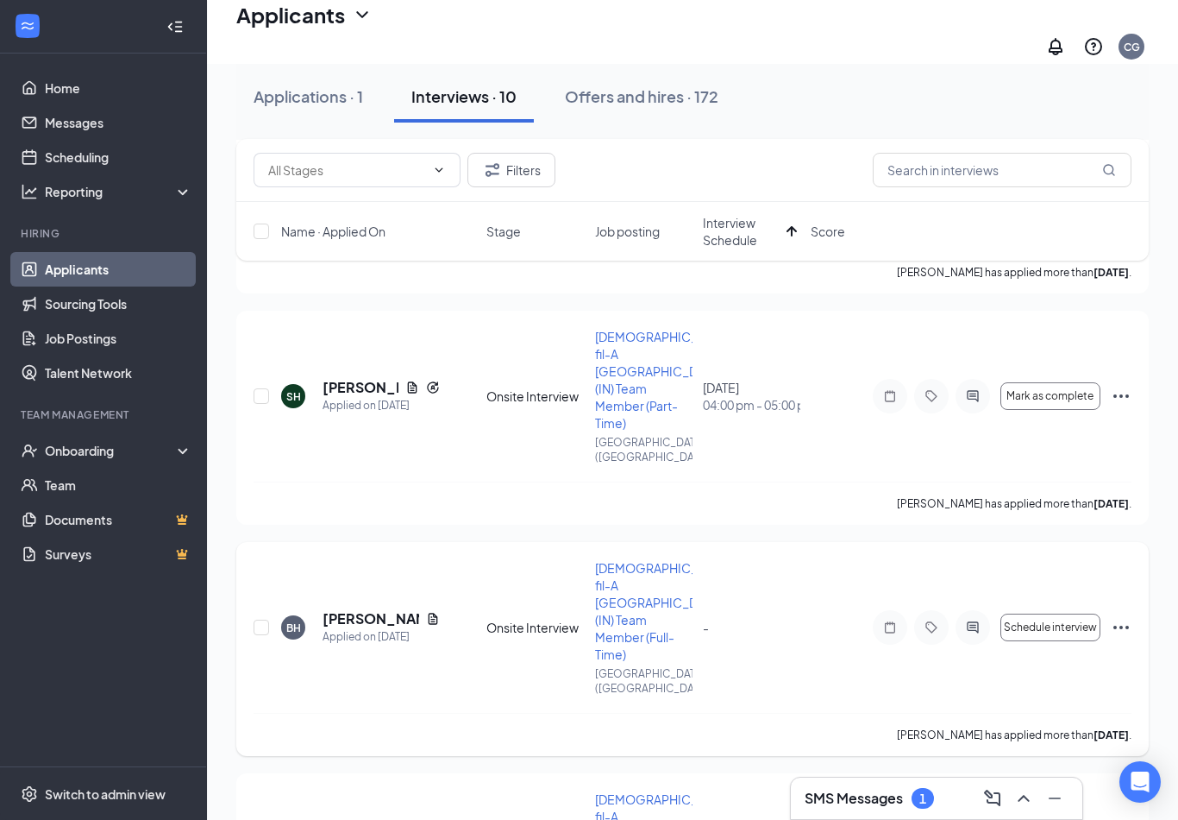
click at [973, 610] on div at bounding box center [973, 627] width 35 height 35
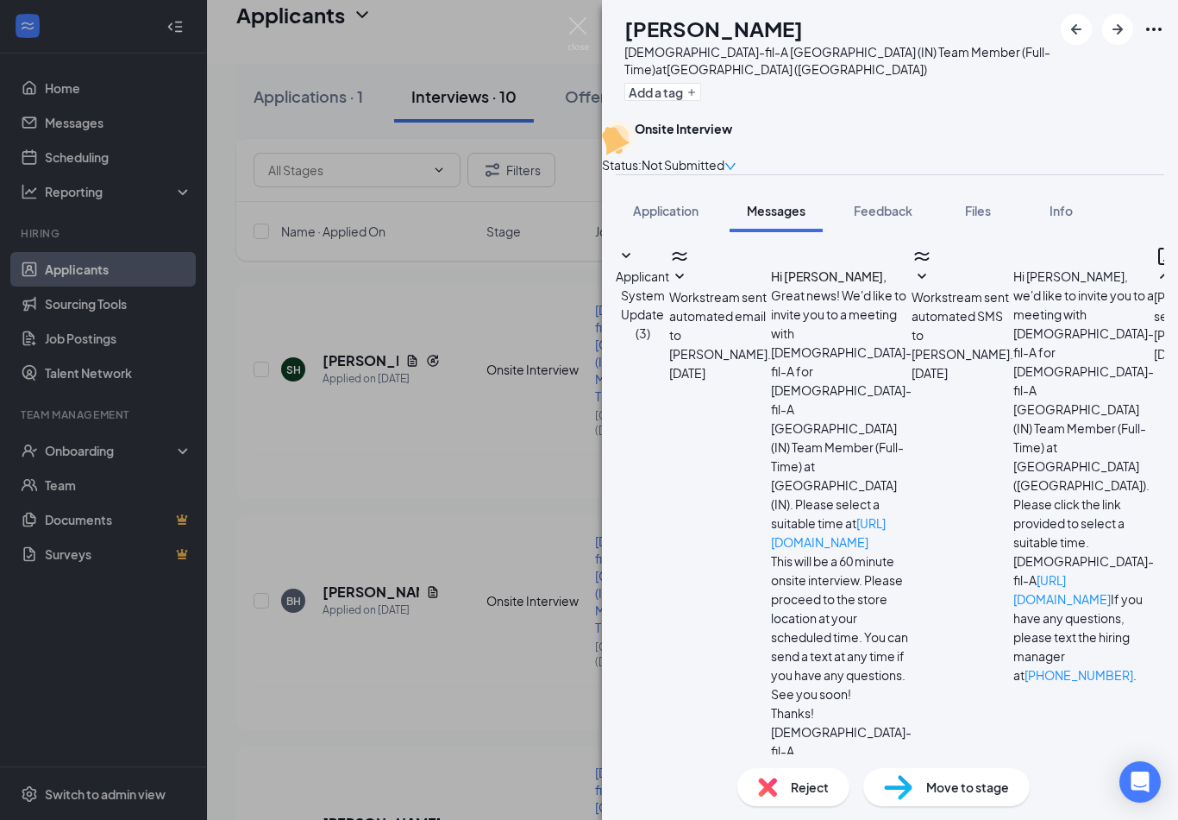
scroll to position [41, 0]
drag, startPoint x: 810, startPoint y: 549, endPoint x: 732, endPoint y: 484, distance: 101.1
copy span "Hello! If you have not selected an interview slot or contacted about an alterna…"
click at [509, 430] on div "BH [PERSON_NAME] [DEMOGRAPHIC_DATA]-fil-A [GEOGRAPHIC_DATA] ([GEOGRAPHIC_DATA])…" at bounding box center [589, 410] width 1178 height 820
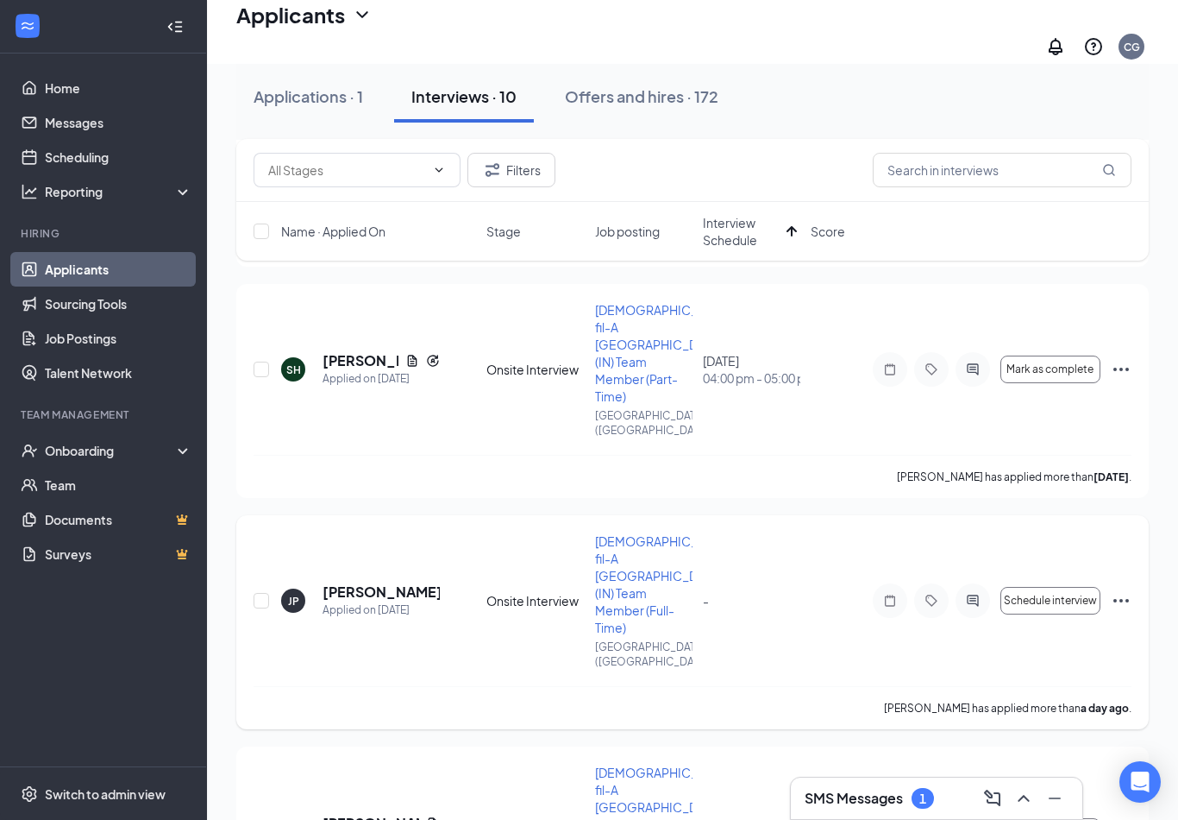
click at [1119, 590] on icon "Ellipses" at bounding box center [1121, 600] width 21 height 21
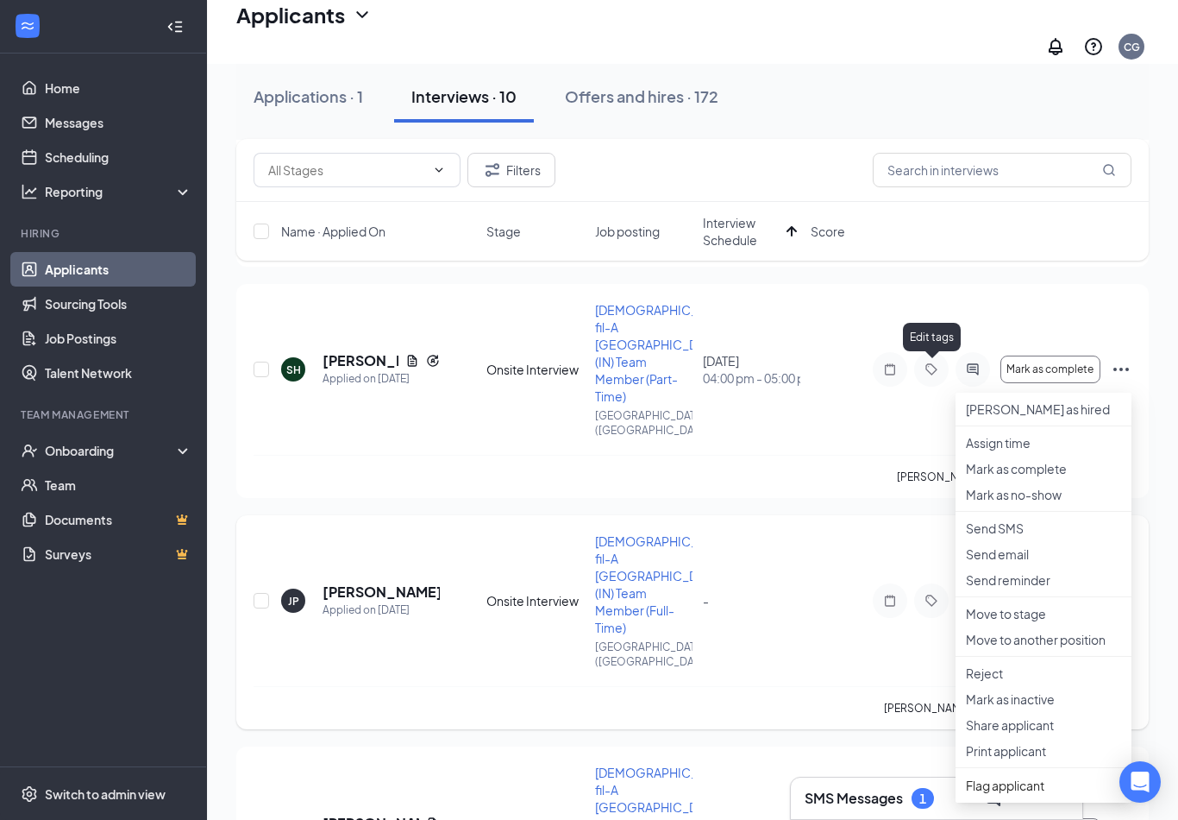
click at [776, 591] on div "-" at bounding box center [751, 600] width 97 height 19
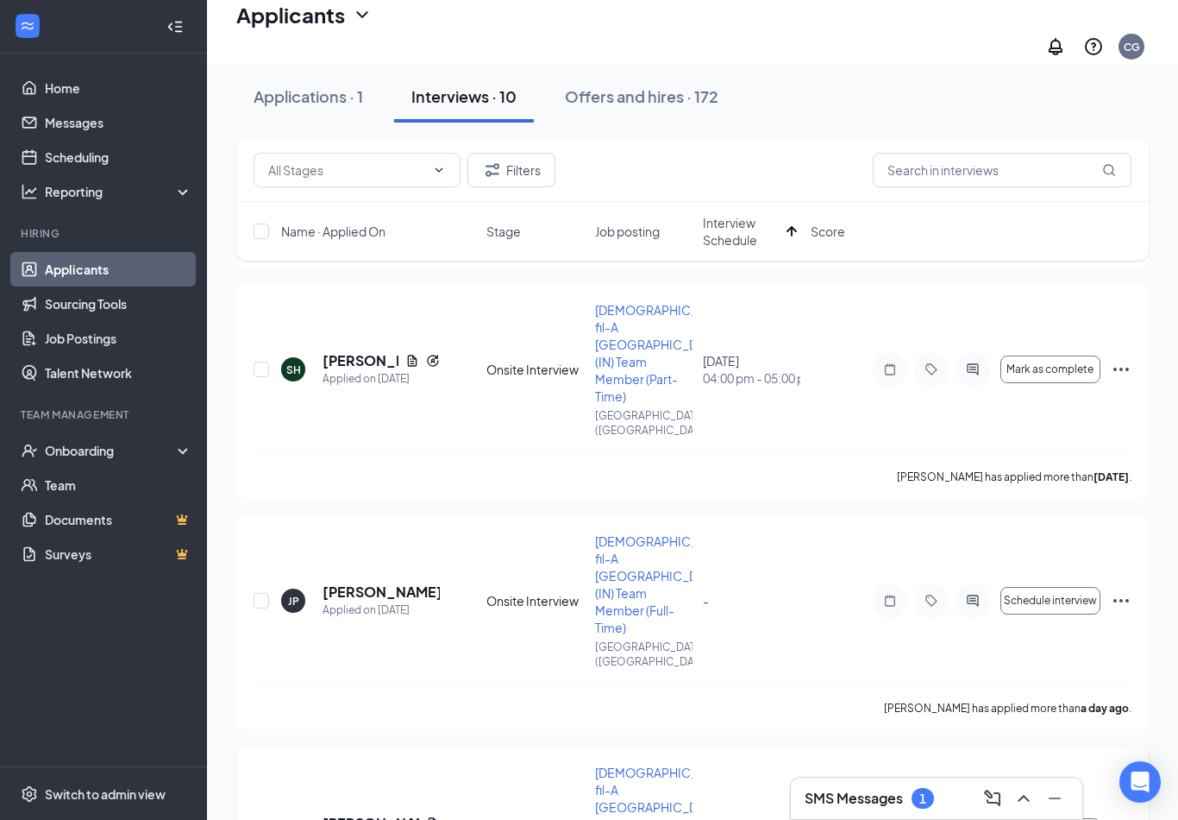
click at [1126, 819] on icon "Ellipses" at bounding box center [1121, 831] width 21 height 21
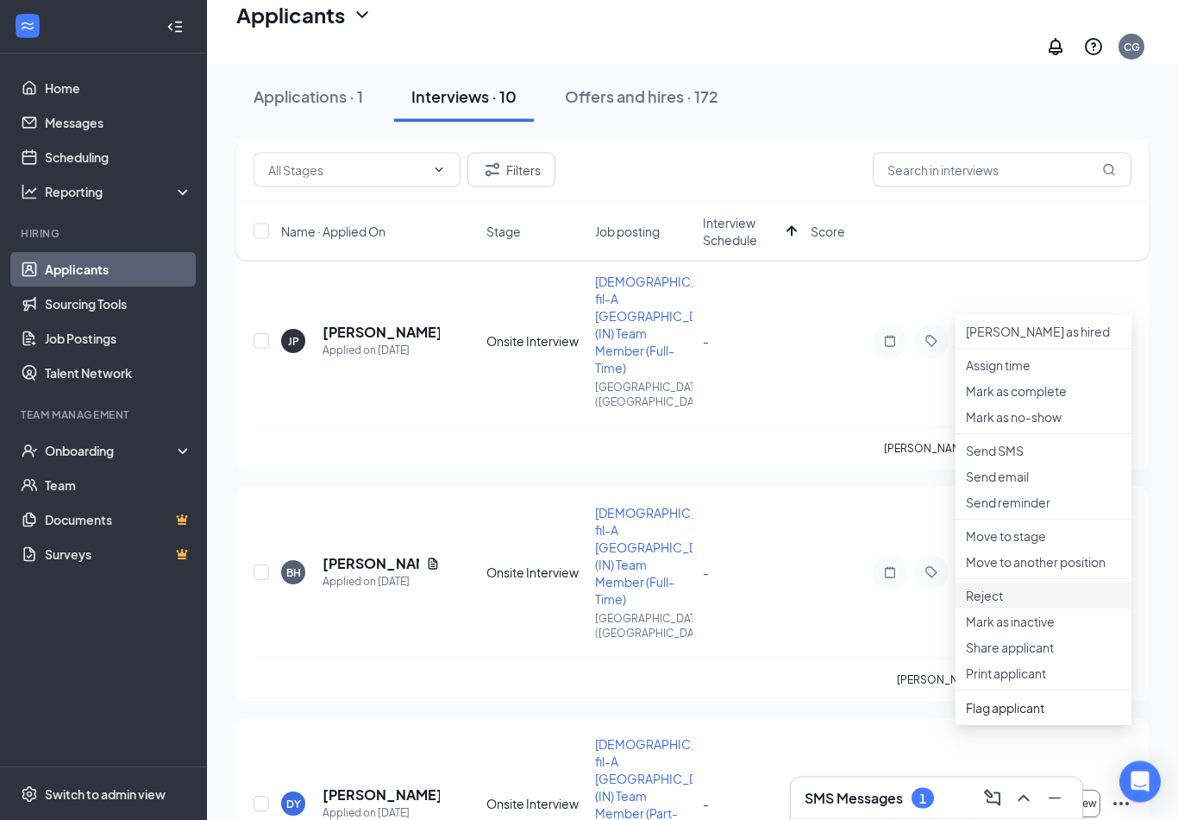
click at [1003, 605] on p "Reject" at bounding box center [1043, 596] width 155 height 17
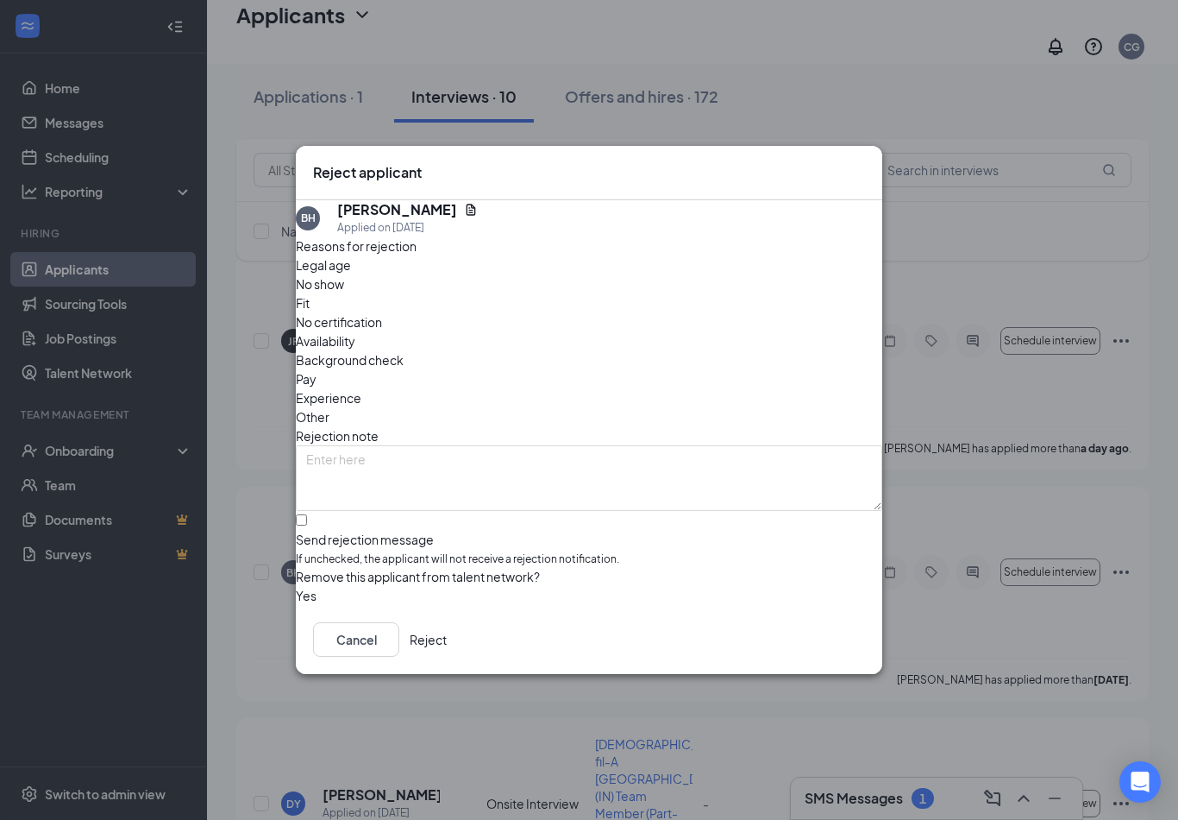
click at [414, 531] on div "Send rejection message If unchecked, the applicant will not receive a rejection…" at bounding box center [589, 549] width 587 height 37
click at [307, 518] on input "Send rejection message If unchecked, the applicant will not receive a rejection…" at bounding box center [301, 519] width 11 height 11
checkbox input "true"
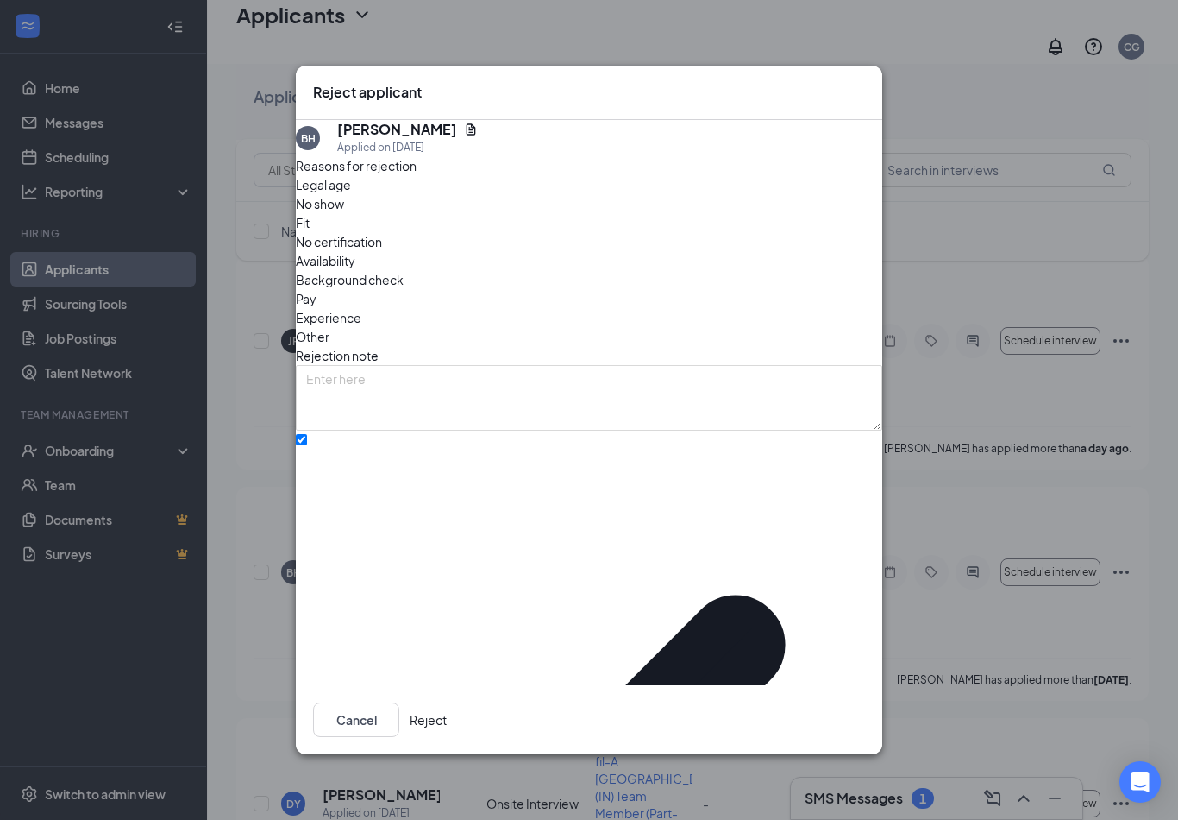
click at [447, 710] on button "Reject" at bounding box center [428, 719] width 37 height 35
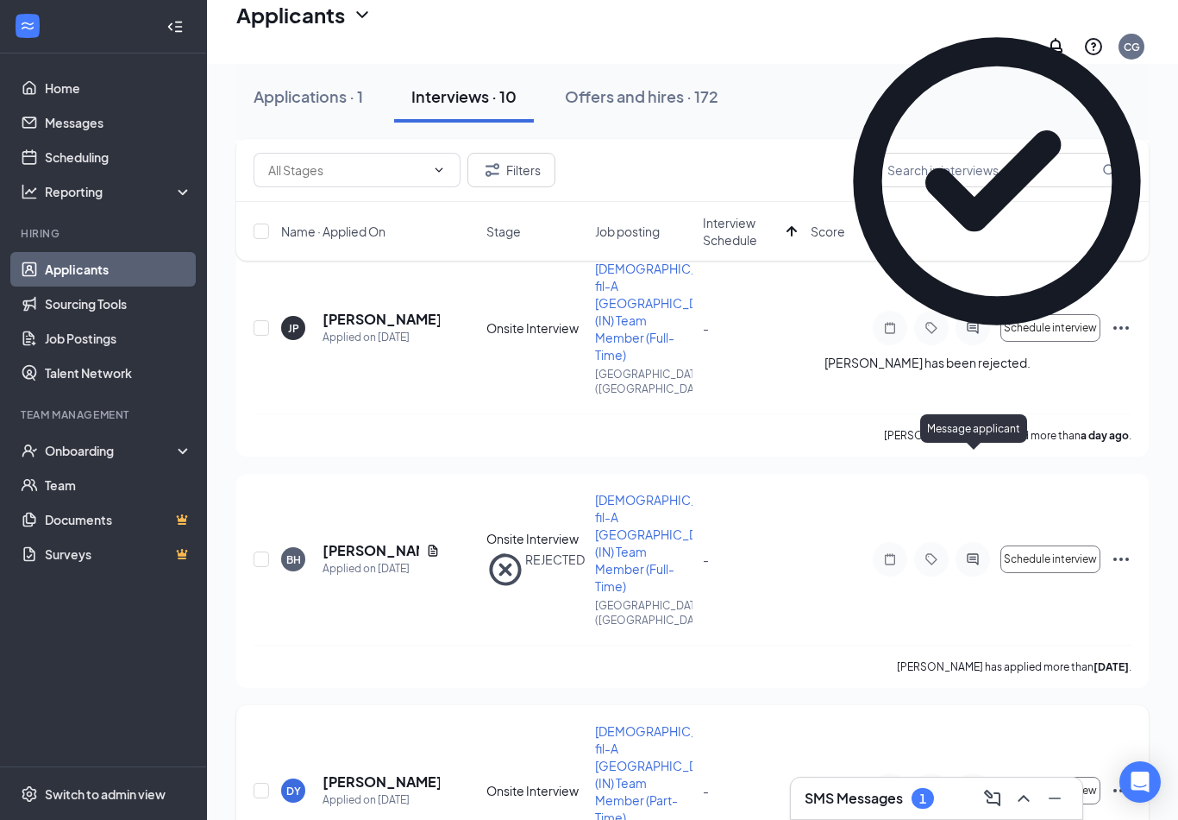
click at [970, 783] on icon "ActiveChat" at bounding box center [973, 790] width 21 height 14
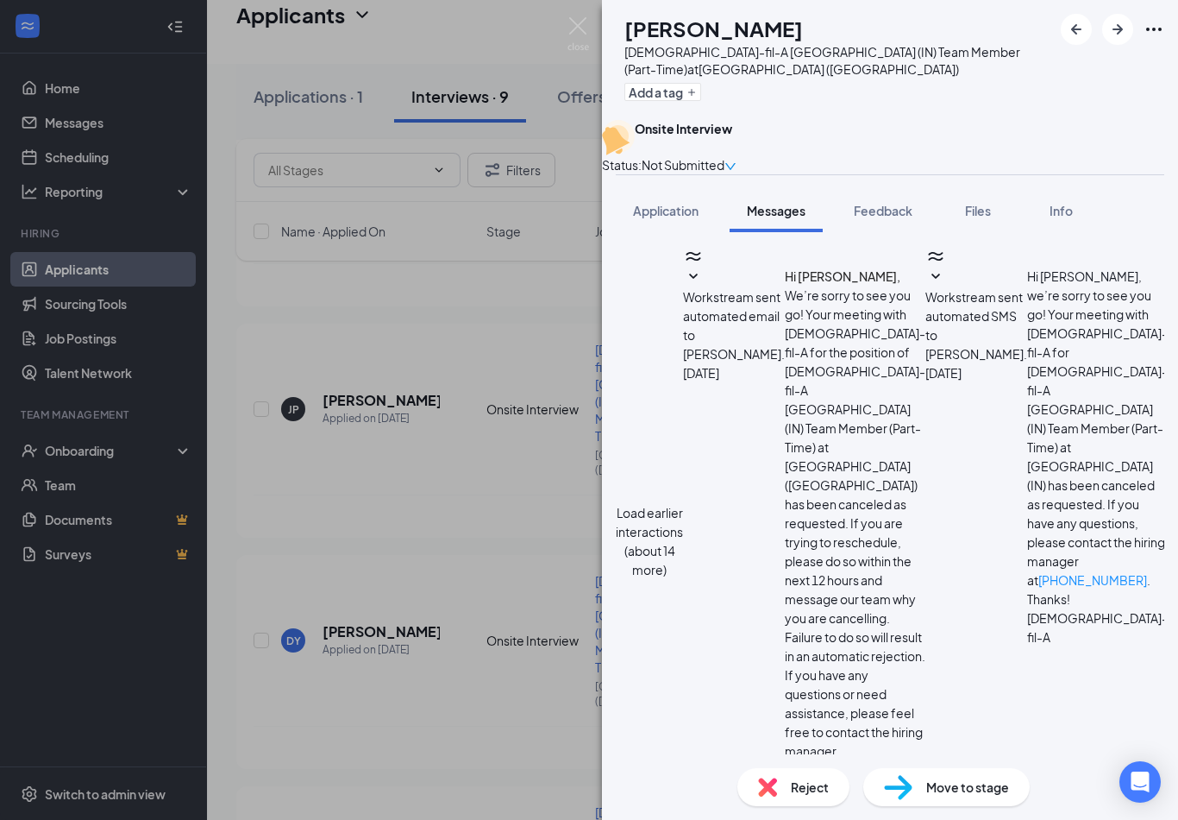
scroll to position [915, 0]
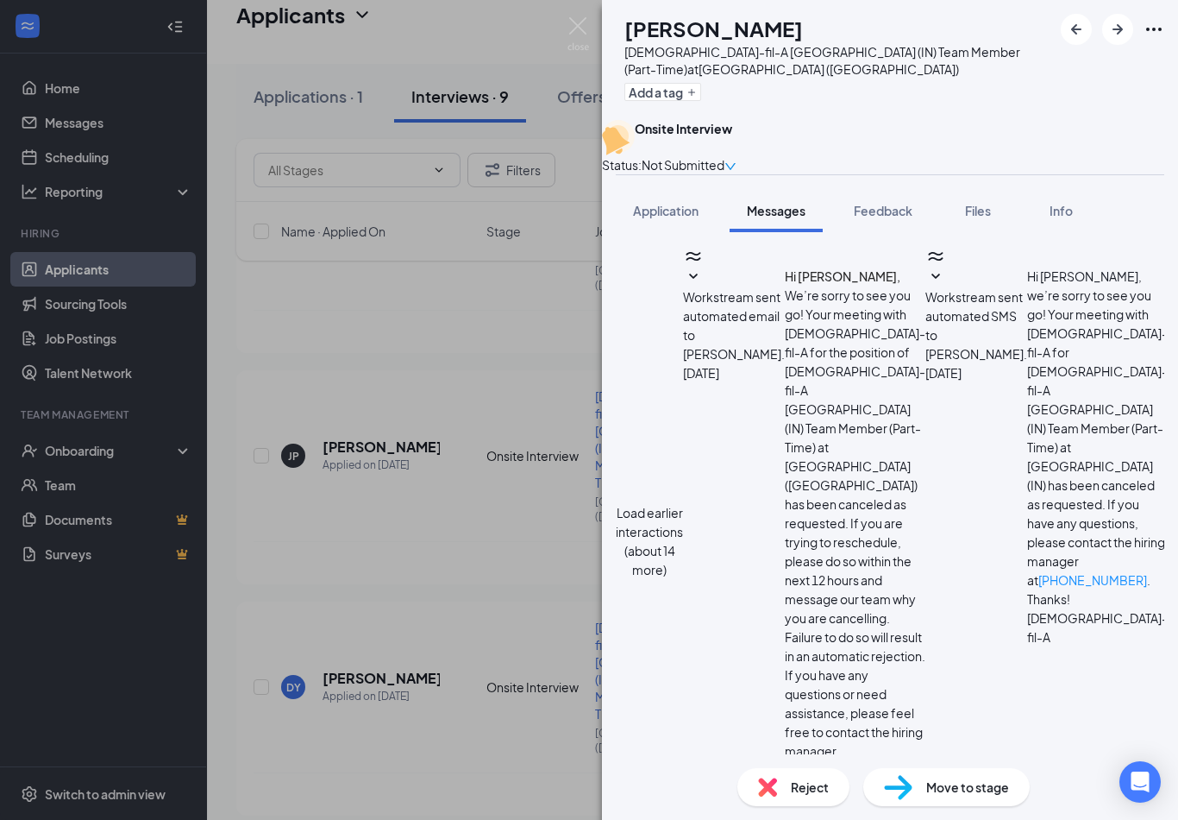
scroll to position [415, 0]
paste textarea "Hello! If you have not selected an interview slot or contacted about an alterna…"
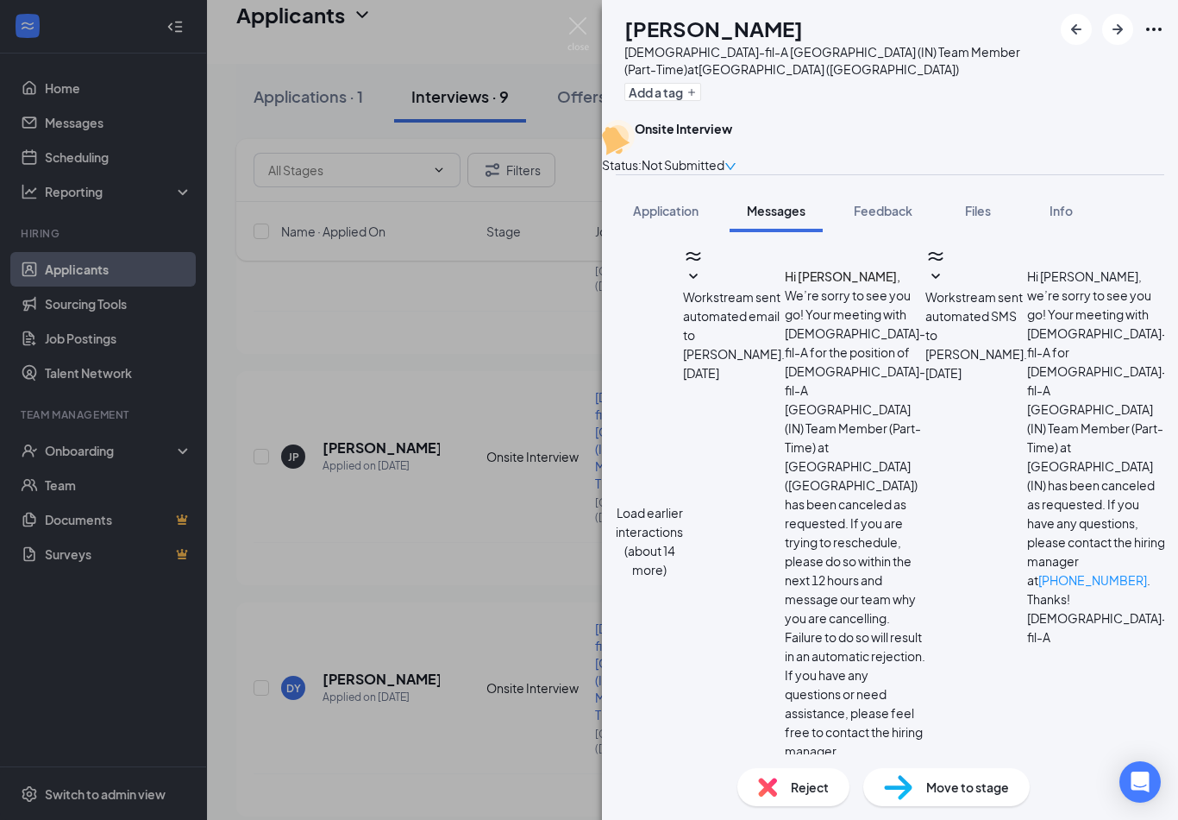
type textarea "Hello! If you have not selected an interview slot or contacted about an alterna…"
click at [470, 479] on div "DY [PERSON_NAME] [DEMOGRAPHIC_DATA]-fil-A [GEOGRAPHIC_DATA] (IN) Team Member (P…" at bounding box center [589, 410] width 1178 height 820
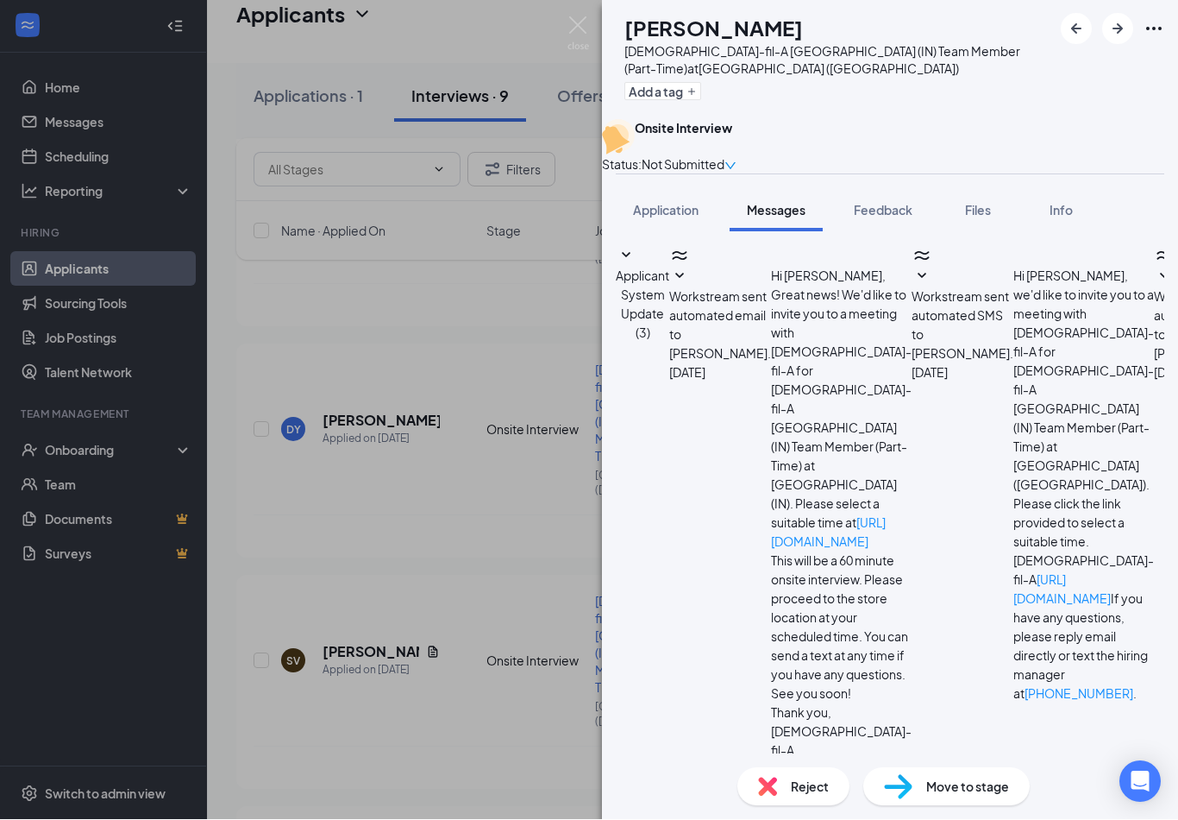
click at [778, 760] on textarea at bounding box center [717, 812] width 202 height 104
paste textarea "Hello! If you have not selected an interview slot or contacted about an alterna…"
type textarea "Hello! If you have not selected an interview slot or contacted about an alterna…"
drag, startPoint x: 471, startPoint y: 625, endPoint x: -1, endPoint y: -1174, distance: 1859.7
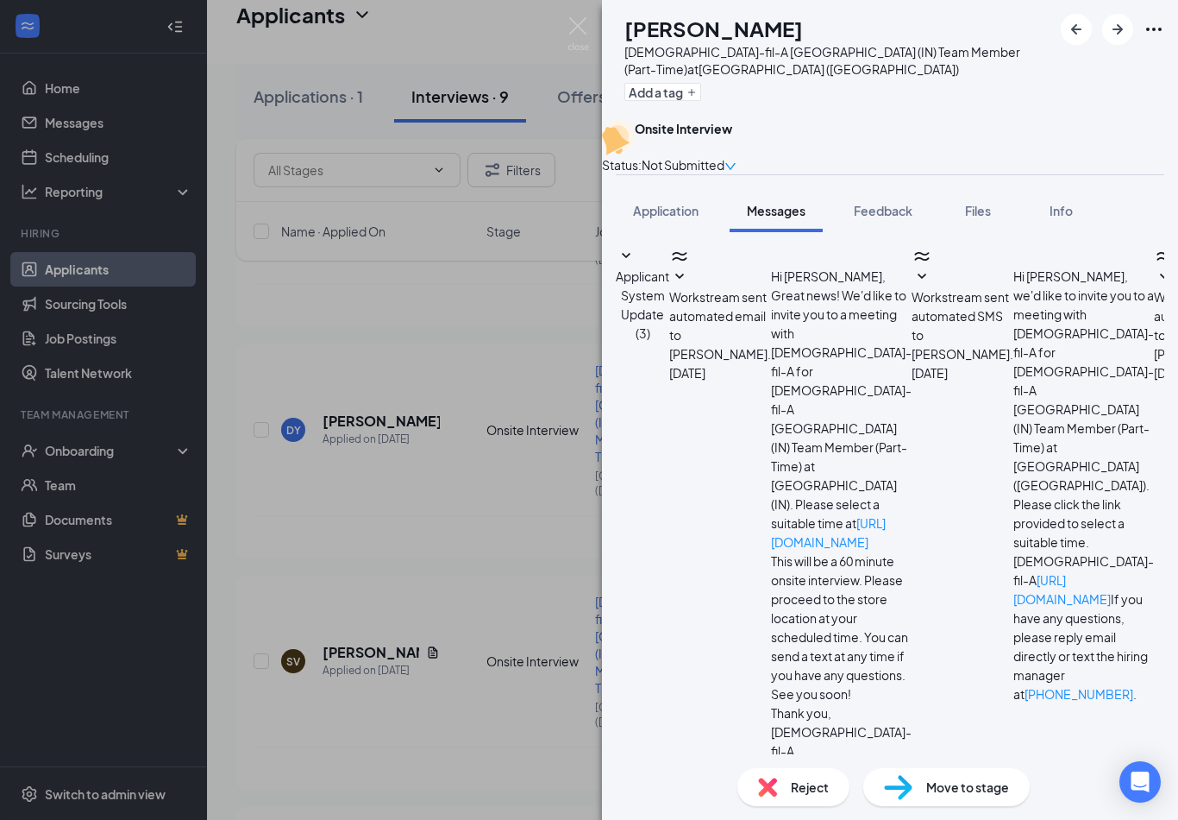
click at [468, 601] on div "OA [PERSON_NAME] [DEMOGRAPHIC_DATA]-fil-A [GEOGRAPHIC_DATA] ([GEOGRAPHIC_DATA])…" at bounding box center [589, 410] width 1178 height 820
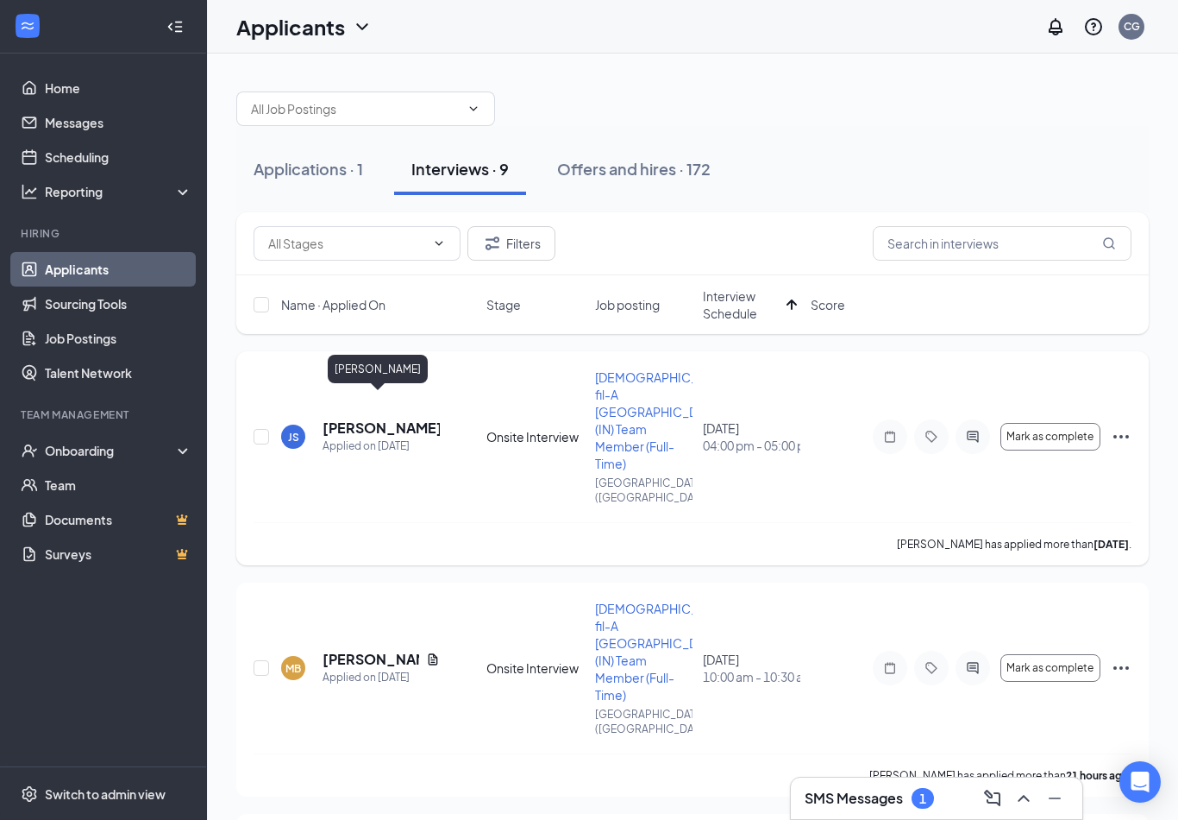
click at [382, 418] on h5 "[PERSON_NAME]" at bounding box center [381, 427] width 117 height 19
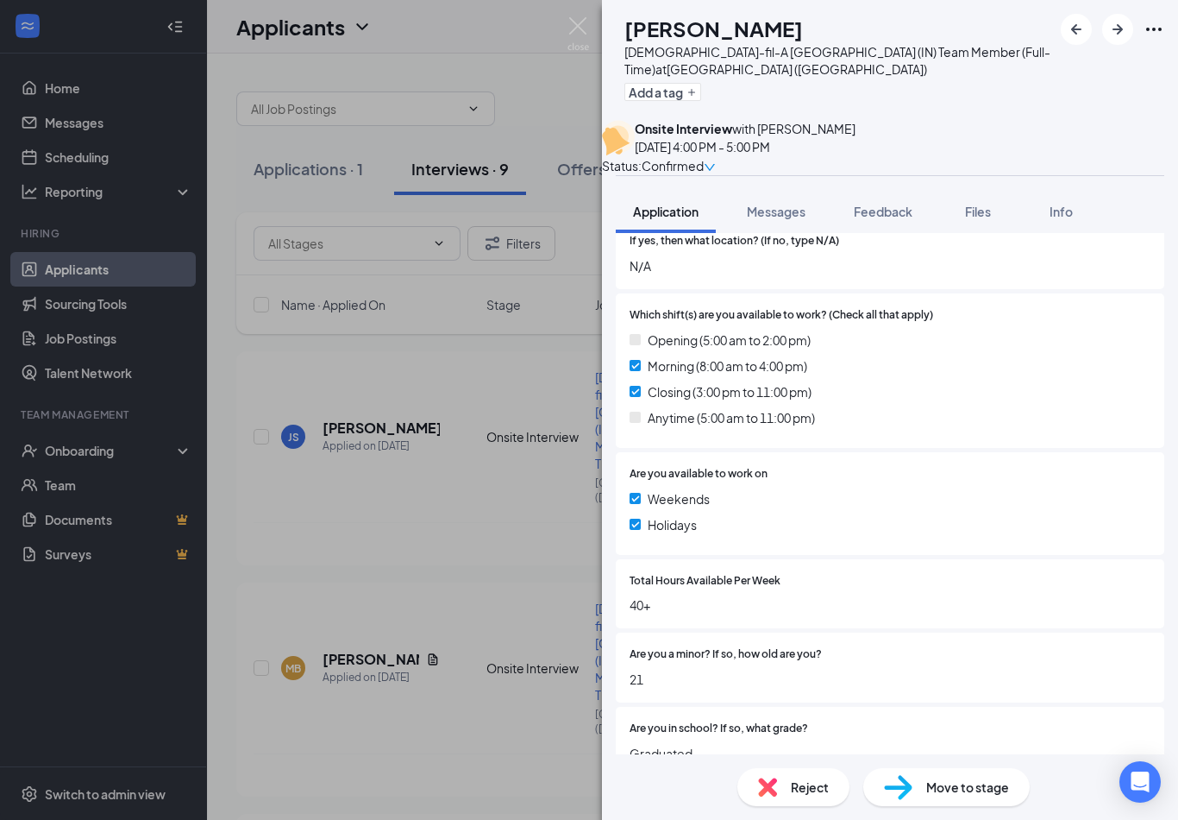
scroll to position [320, 0]
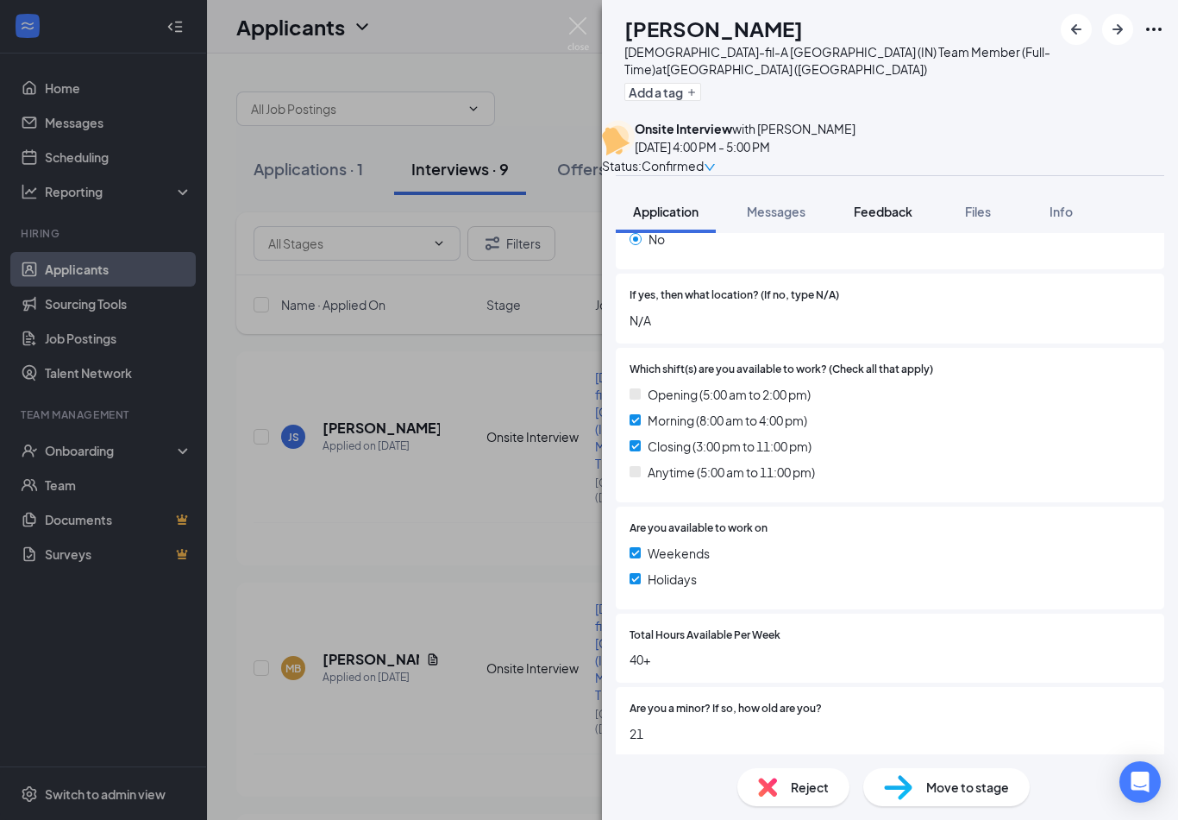
click at [870, 219] on span "Feedback" at bounding box center [883, 212] width 59 height 16
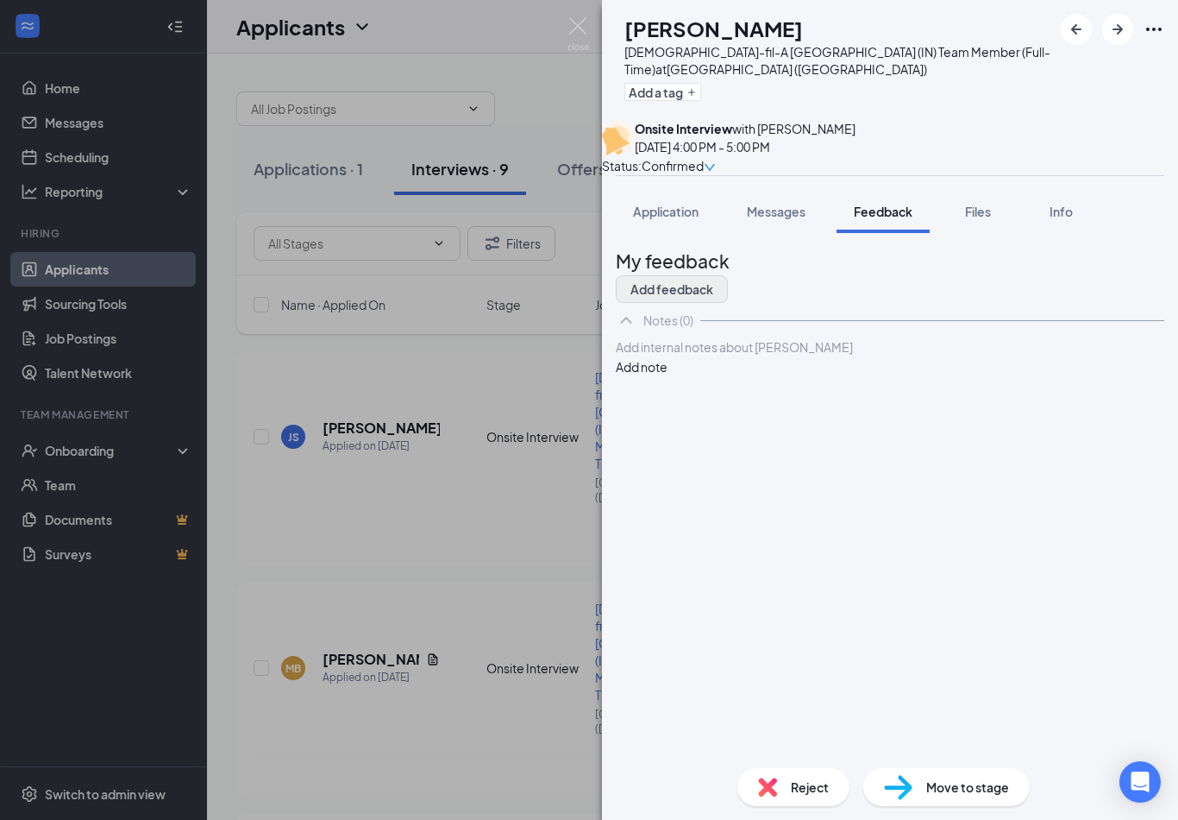
click at [728, 294] on button "Add feedback" at bounding box center [672, 289] width 112 height 28
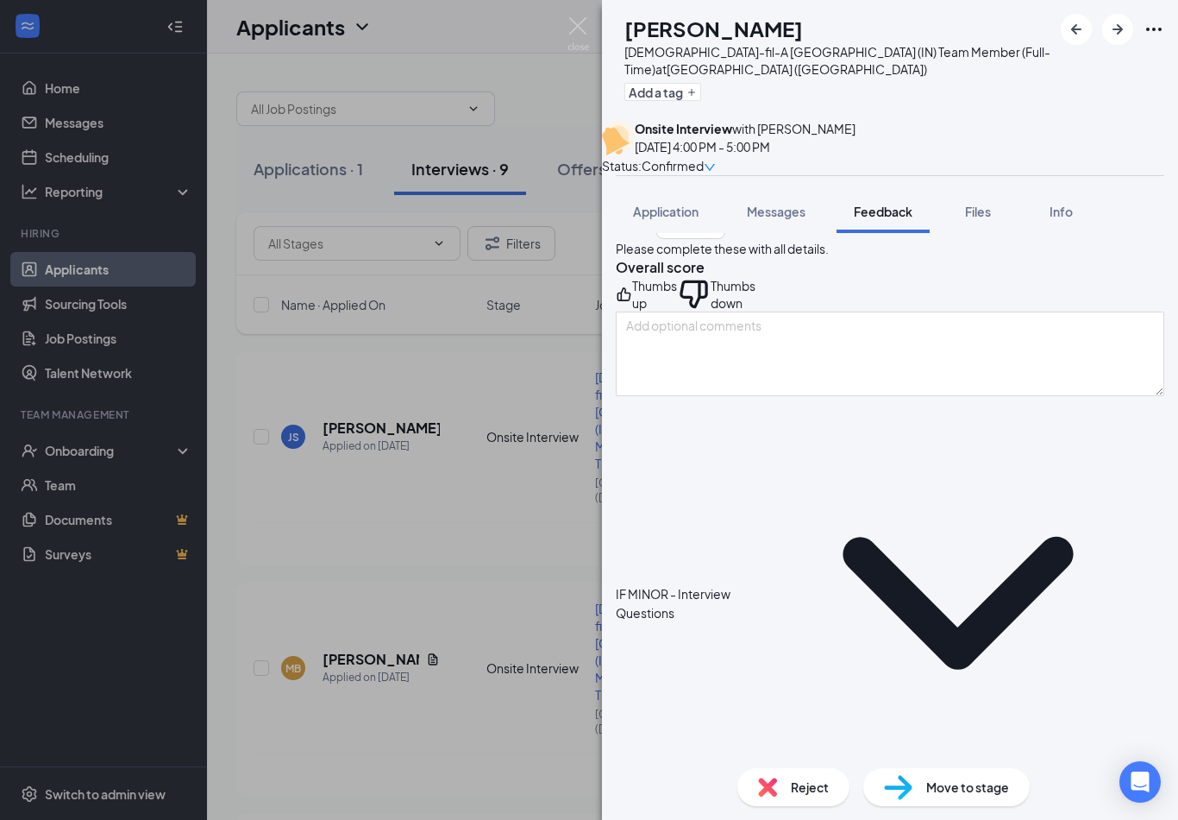
scroll to position [118, 0]
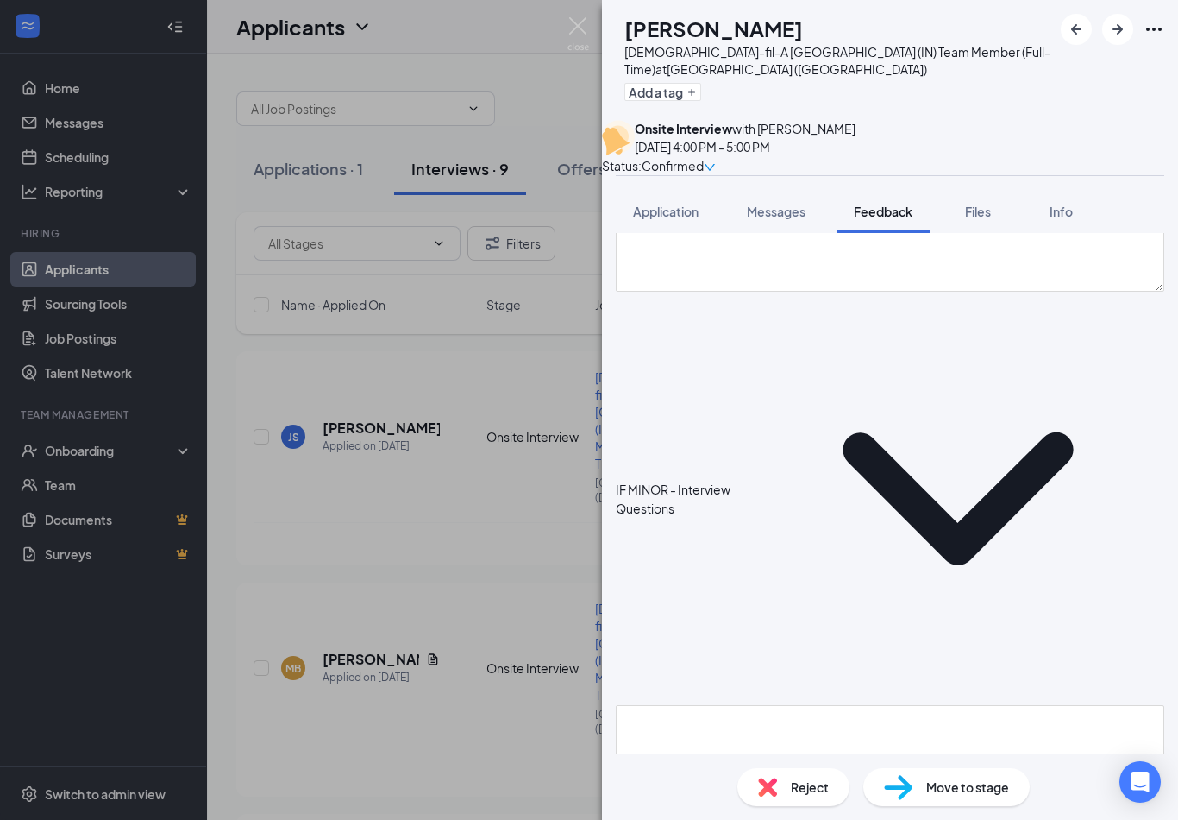
scroll to position [0, 0]
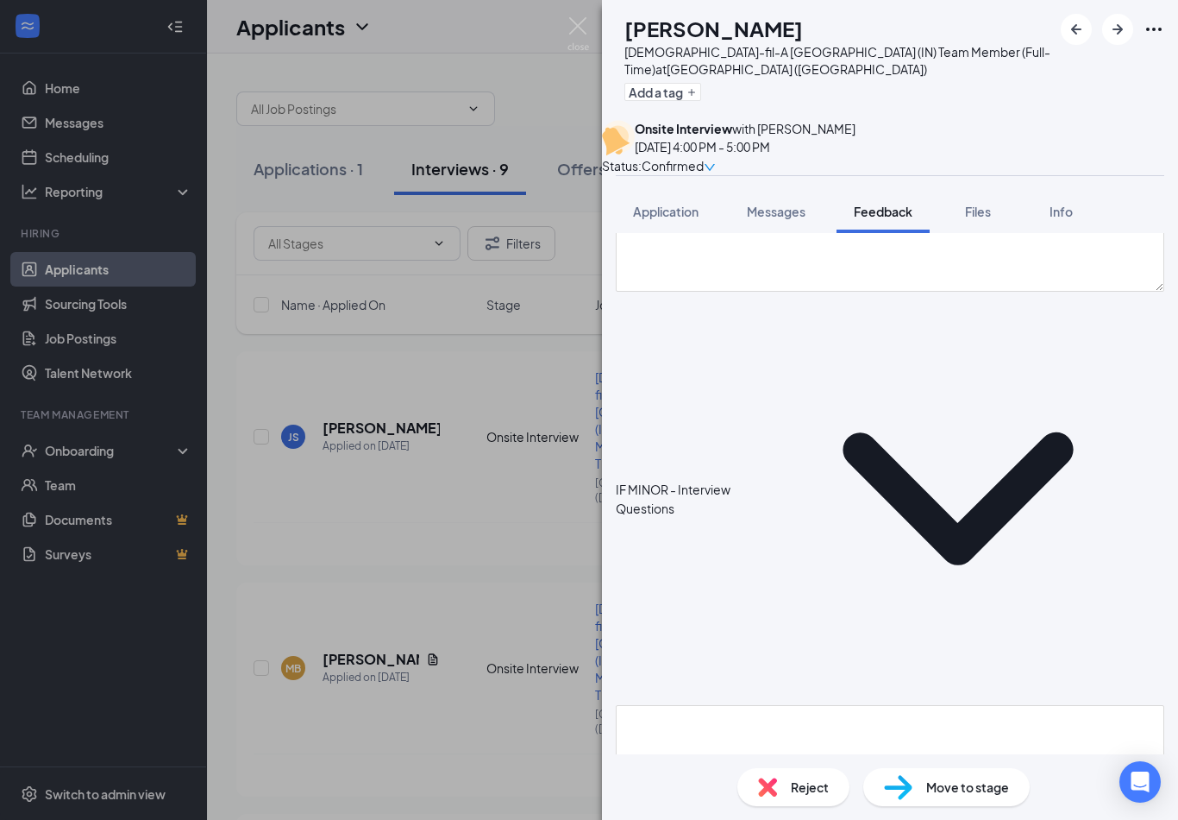
scroll to position [13, 0]
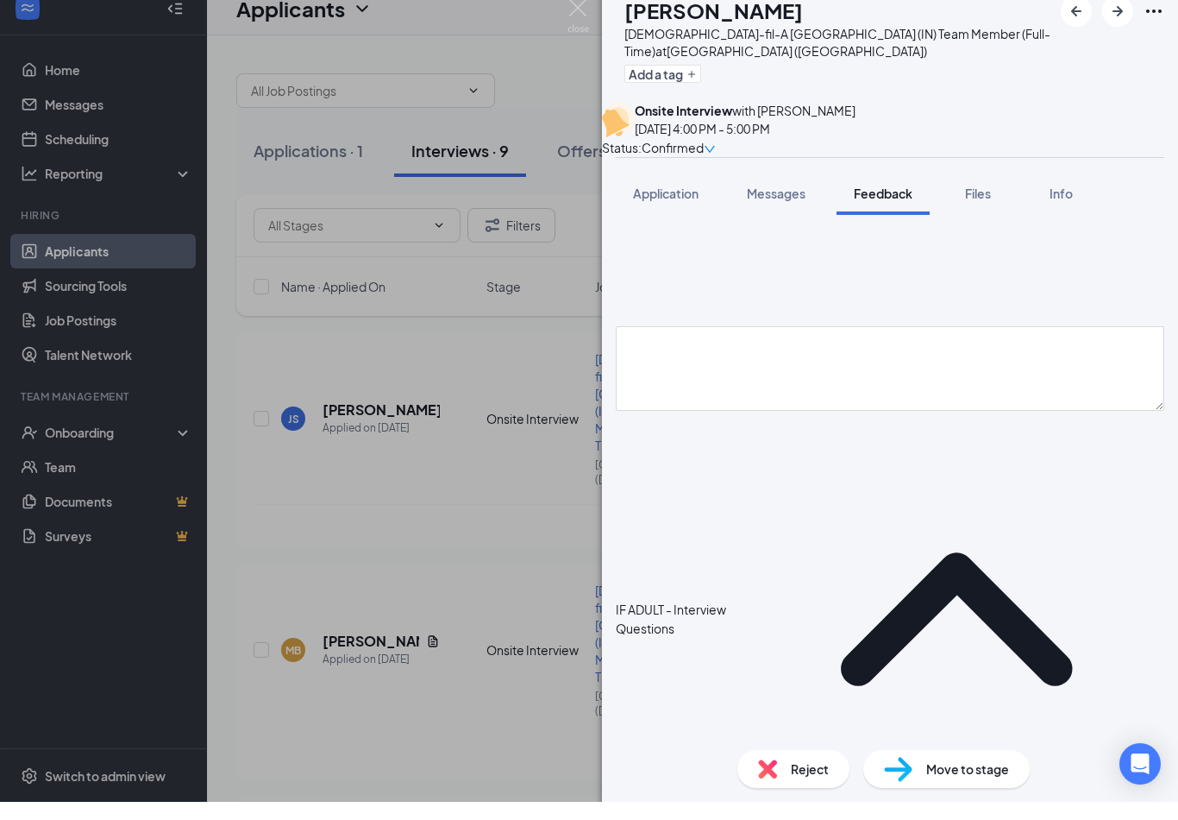
scroll to position [550, 0]
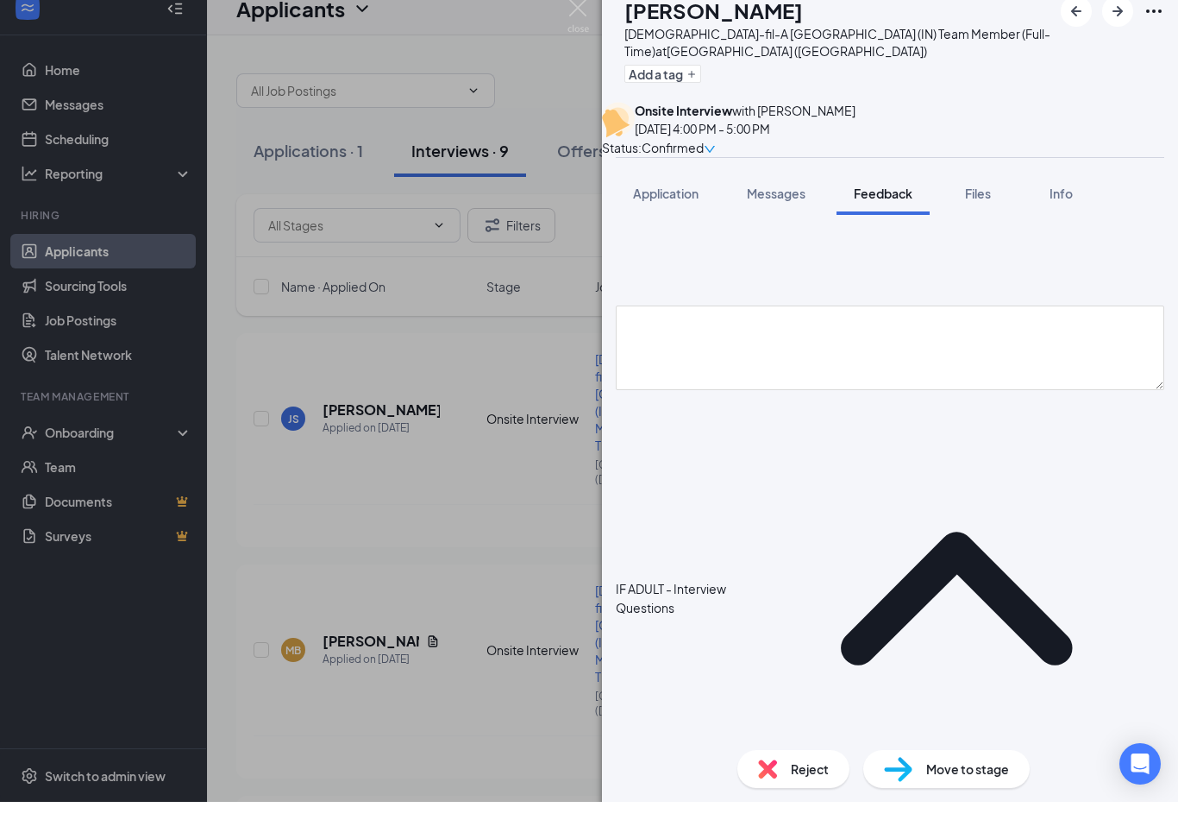
type textarea "1) No 2) Yes 3) Yes 4) No 5) N/A 6) Yes 7) [DEMOGRAPHIC_DATA] volleyball on Sun…"
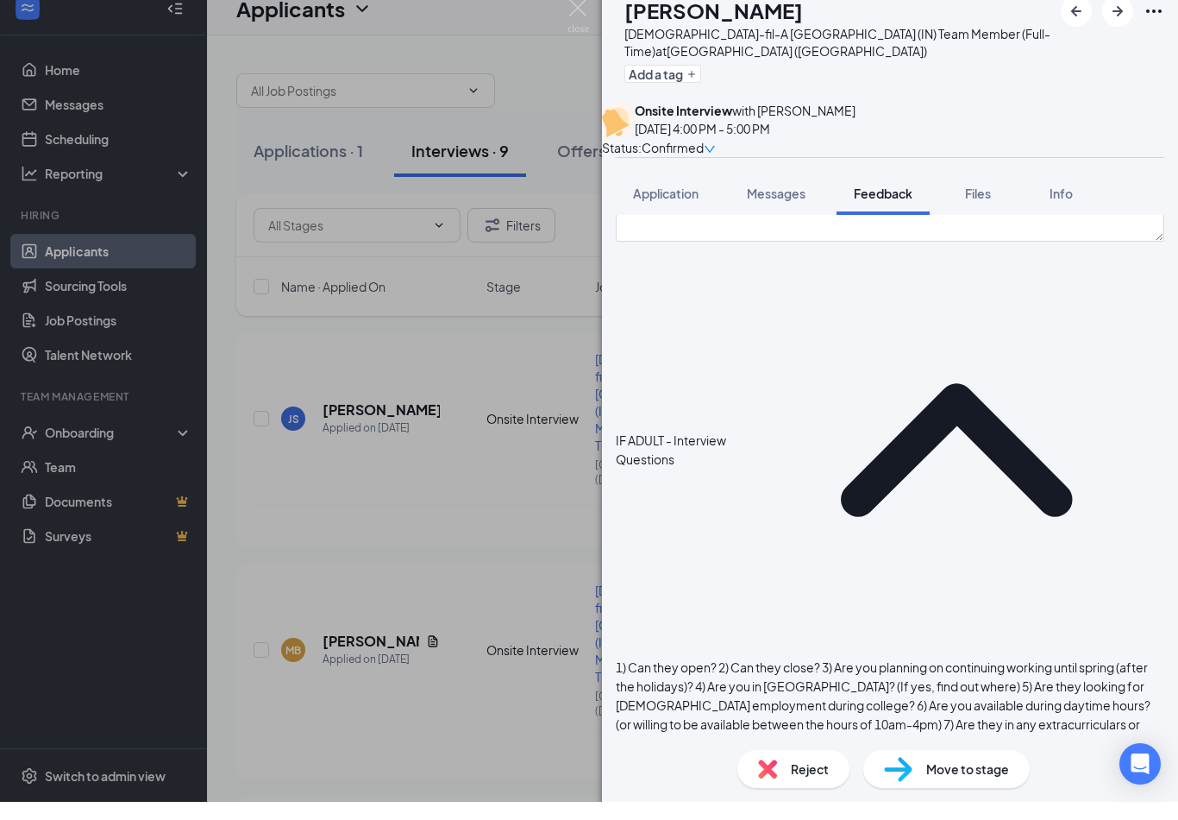
scroll to position [714, 0]
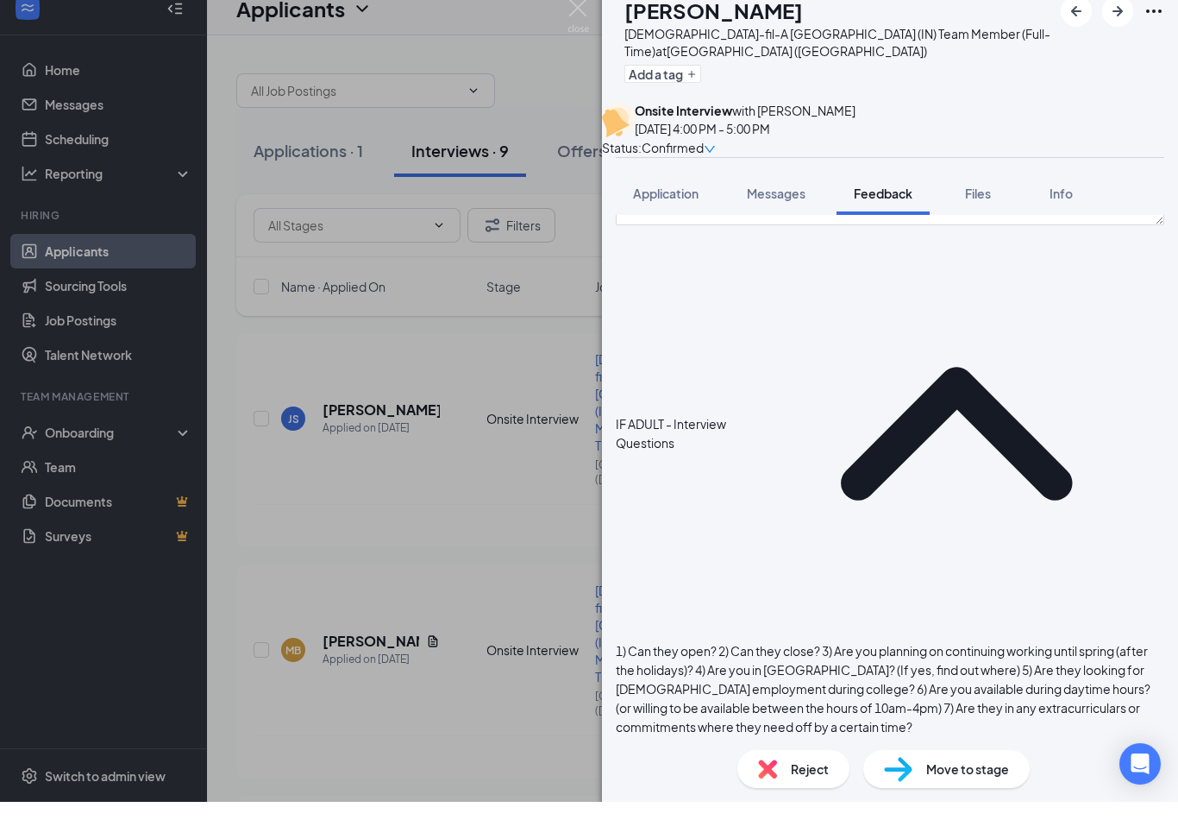
type textarea "Cheerful, fun to be around"
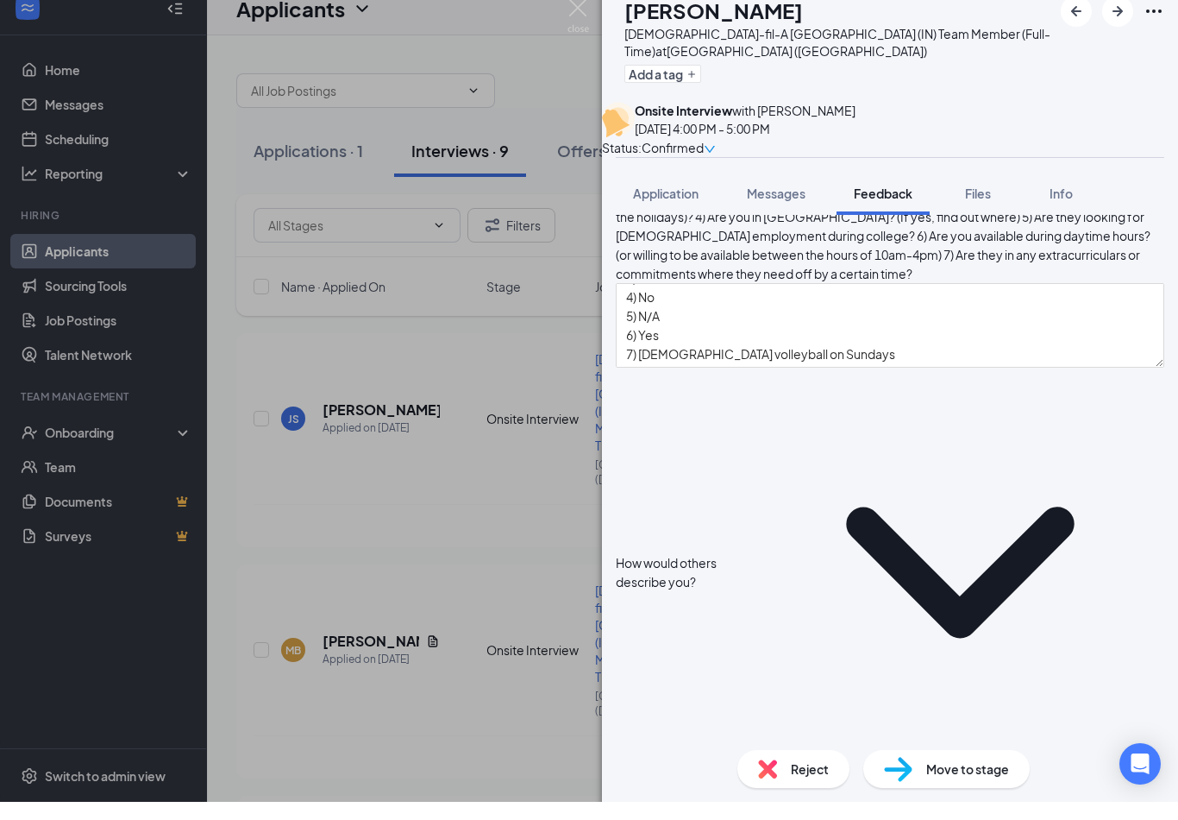
scroll to position [1321, 0]
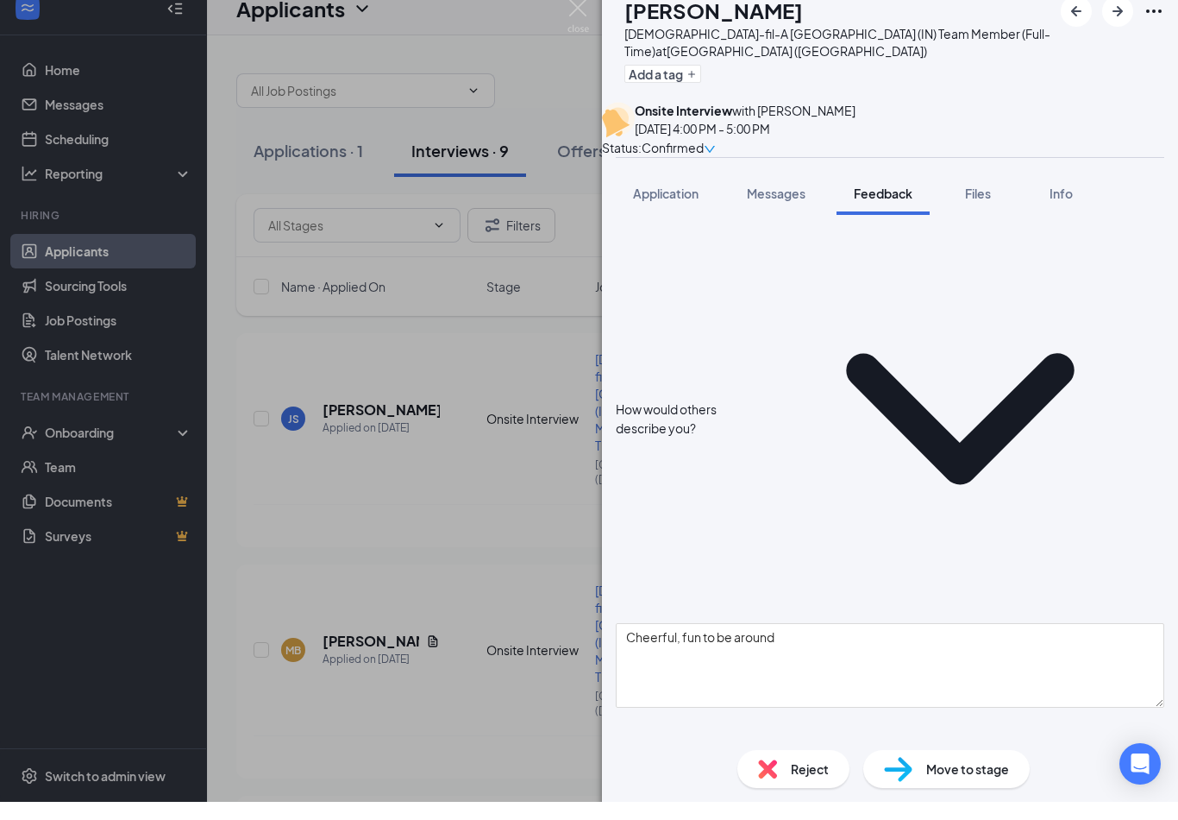
type textarea "Does not like unclean rooms -> prefers to be clean and tidy"
drag, startPoint x: 738, startPoint y: 588, endPoint x: -1, endPoint y: -19, distance: 956.3
click at [0, 0] on html "Home Messages Scheduling Reporting Hiring Applicants Sourcing Tools Job Posting…" at bounding box center [589, 410] width 1178 height 820
type textarea "K"
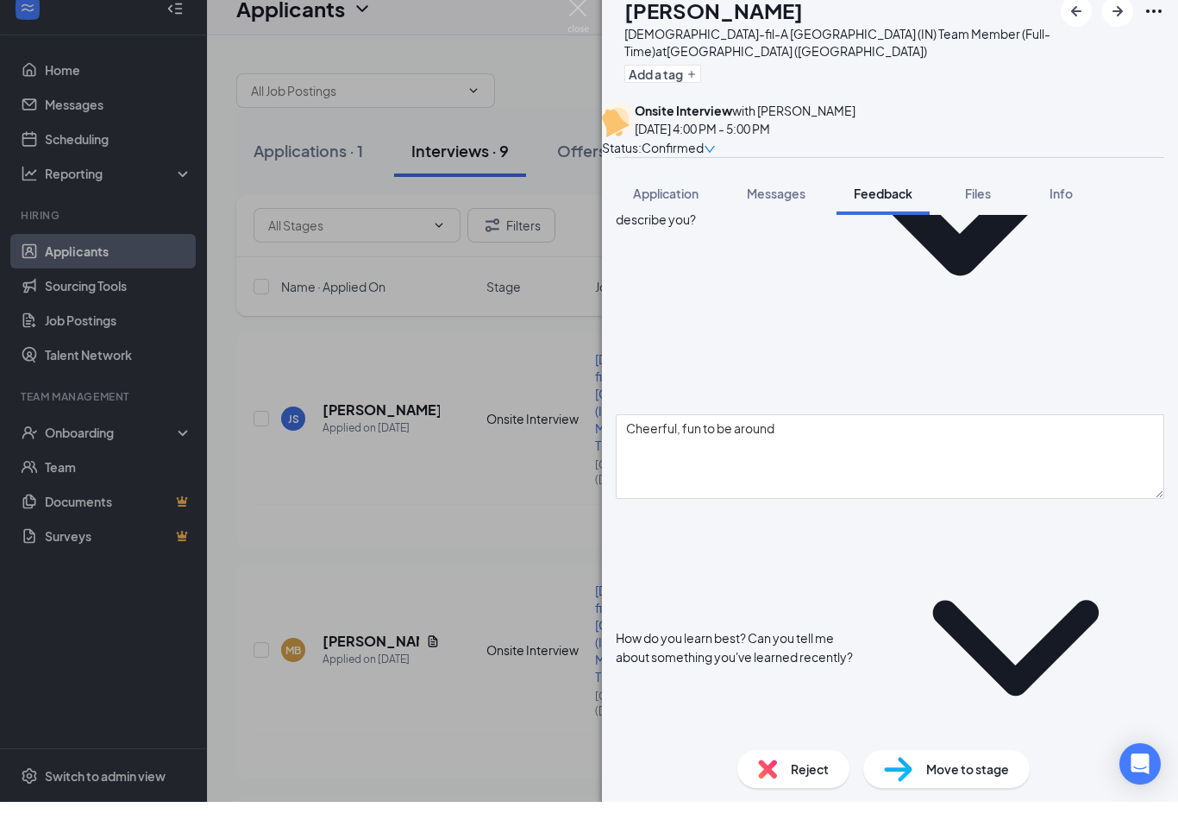
type textarea "Keeps busy, cleaning, talking to people, making things"
drag, startPoint x: 752, startPoint y: 477, endPoint x: 709, endPoint y: 424, distance: 68.0
click at [0, 0] on html "Home Messages Scheduling Reporting Hiring Applicants Sourcing Tools Job Posting…" at bounding box center [589, 410] width 1178 height 820
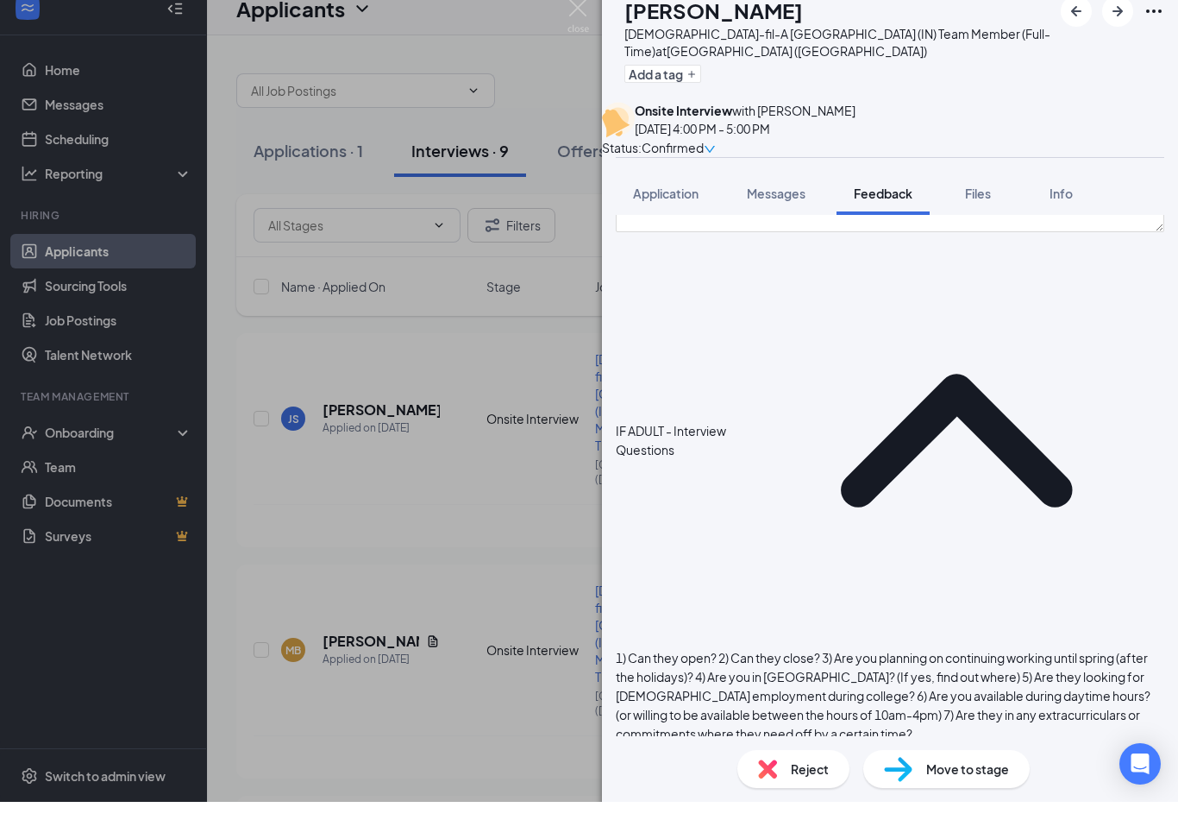
scroll to position [699, 0]
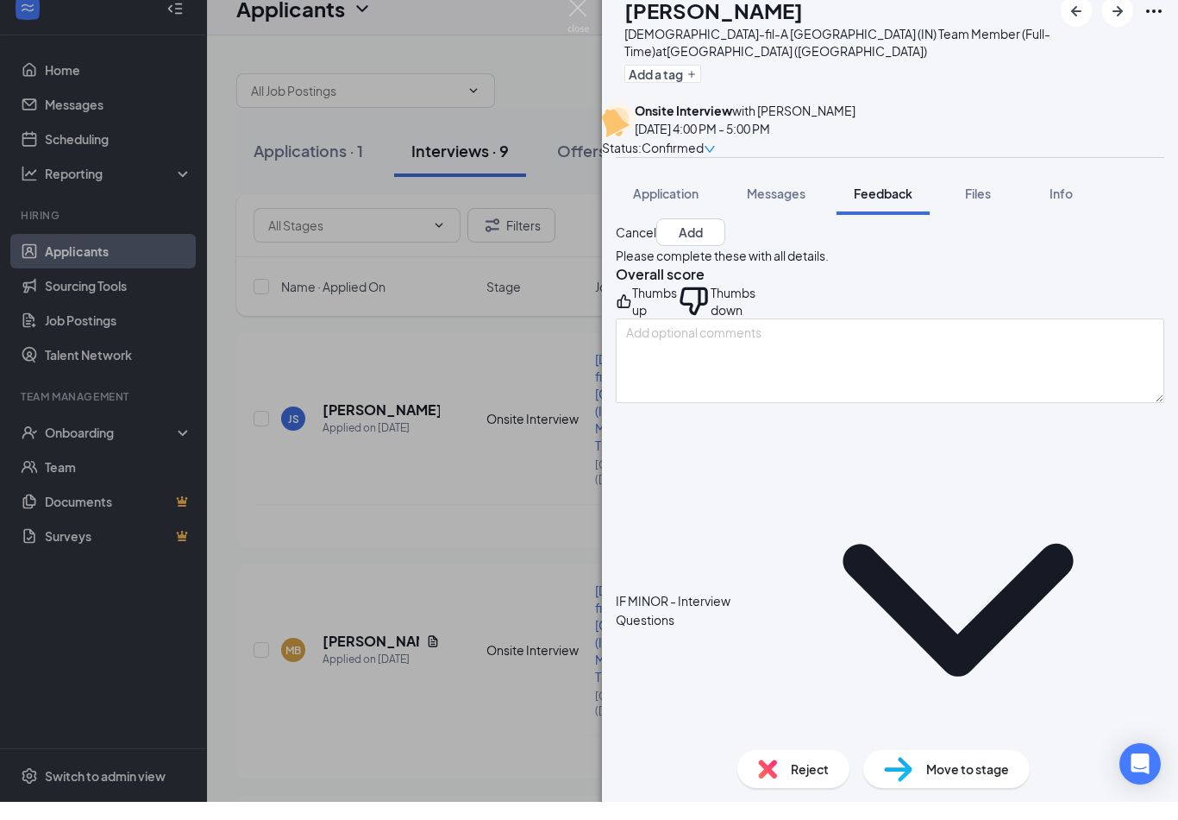
scroll to position [30, 0]
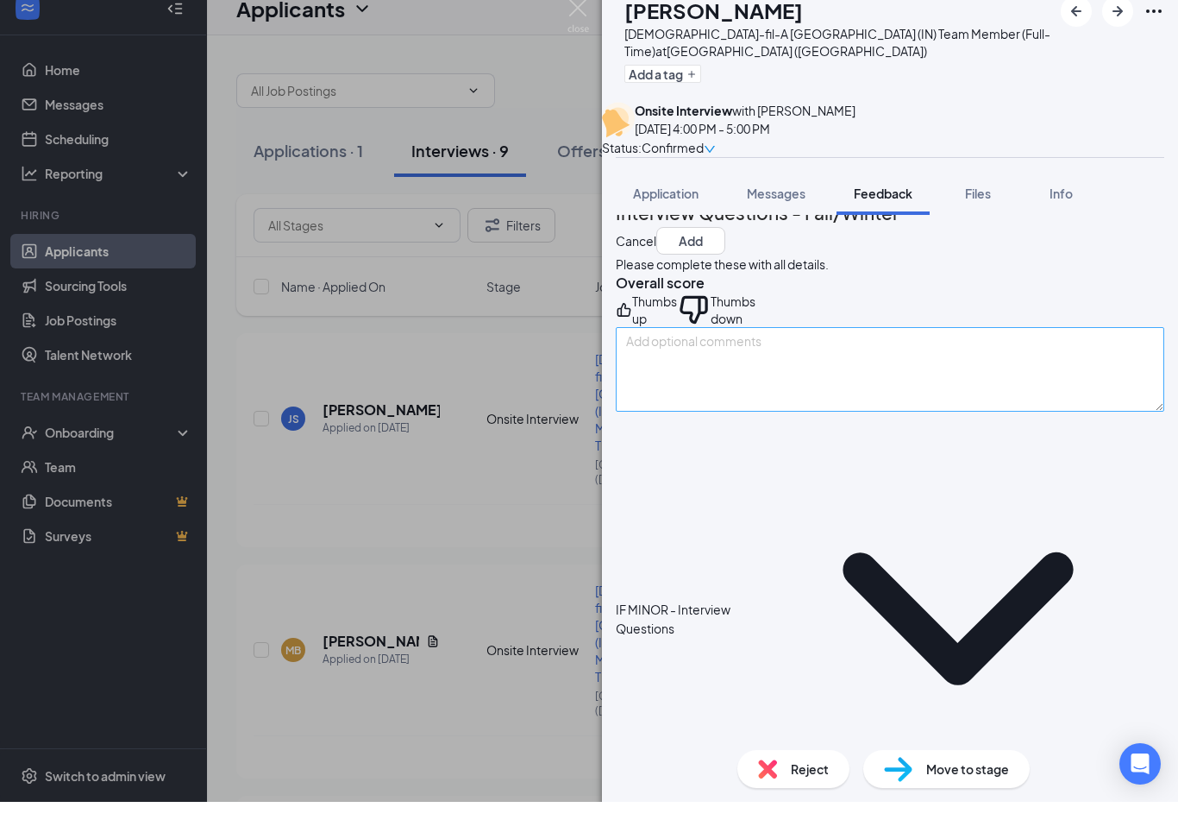
type textarea "Spacing off"
click at [796, 424] on textarea at bounding box center [890, 387] width 549 height 85
click at [677, 345] on div "Thumbs up" at bounding box center [654, 328] width 45 height 35
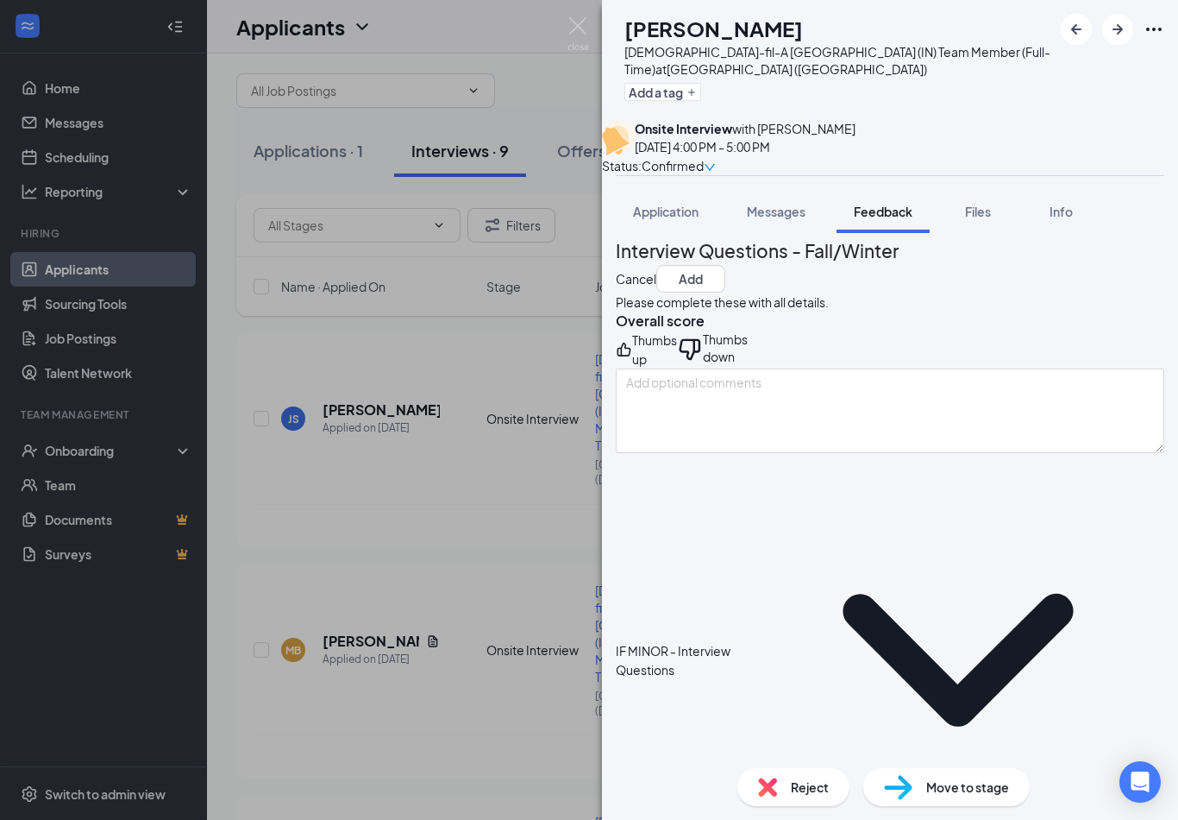
scroll to position [11, 0]
click at [726, 277] on button "Add" at bounding box center [691, 278] width 69 height 28
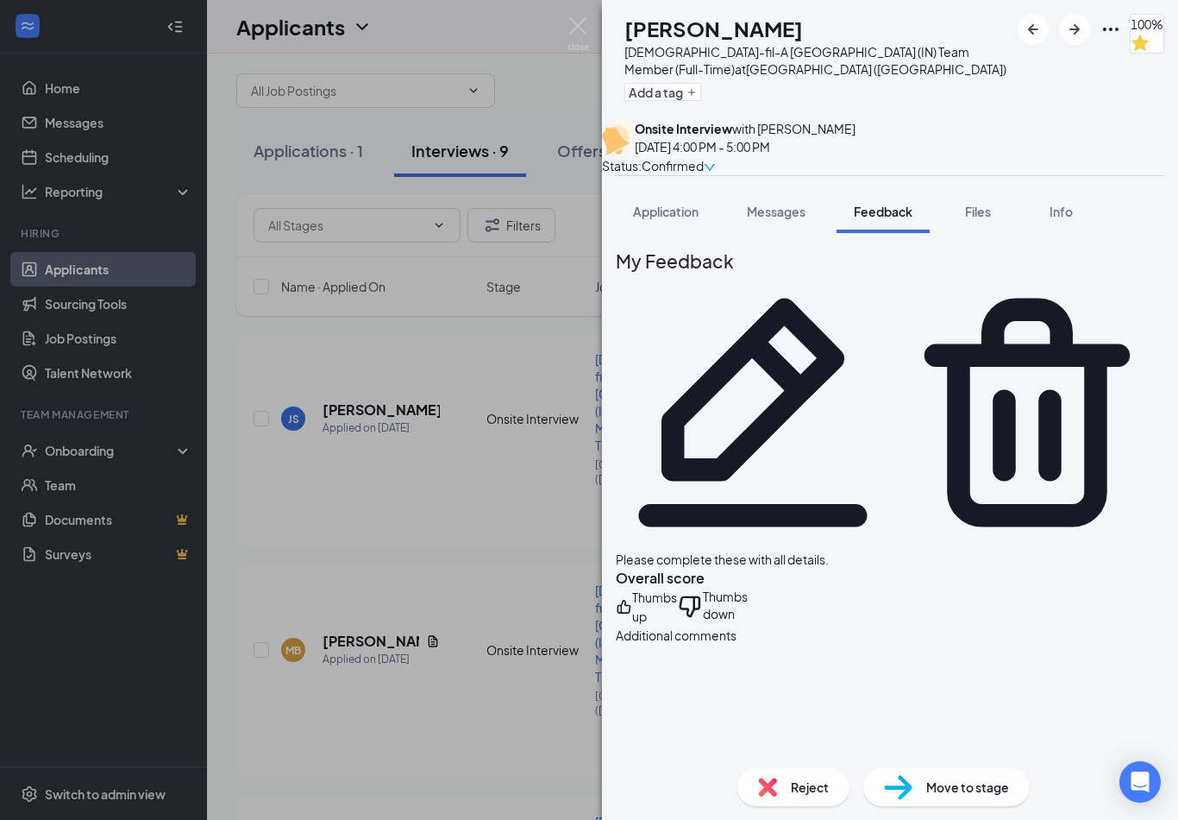
click at [566, 22] on div "JS [PERSON_NAME][DEMOGRAPHIC_DATA]-fil-A [GEOGRAPHIC_DATA] (IN) Team Member (Fu…" at bounding box center [589, 410] width 1178 height 820
